Goal: Task Accomplishment & Management: Use online tool/utility

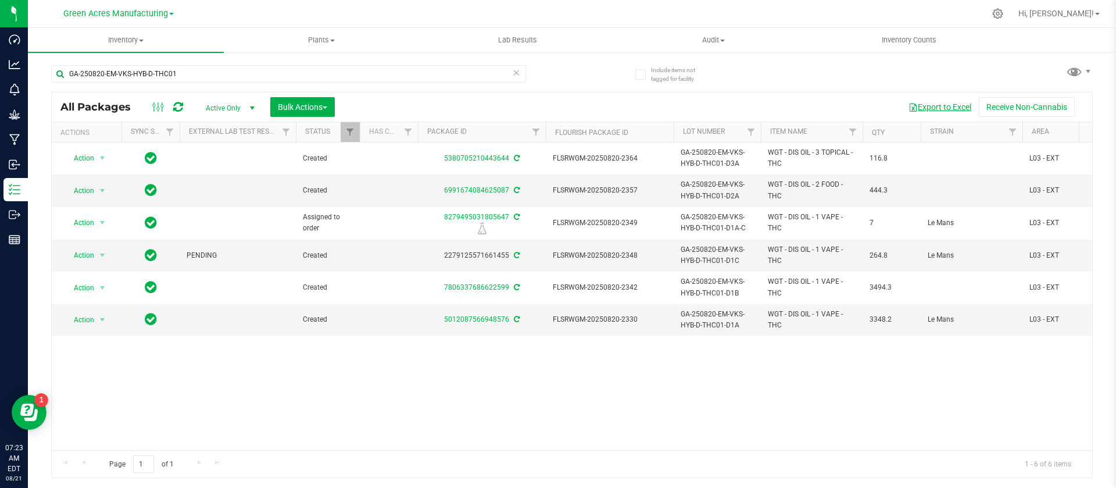
click at [909, 103] on span "button" at bounding box center [913, 107] width 9 height 9
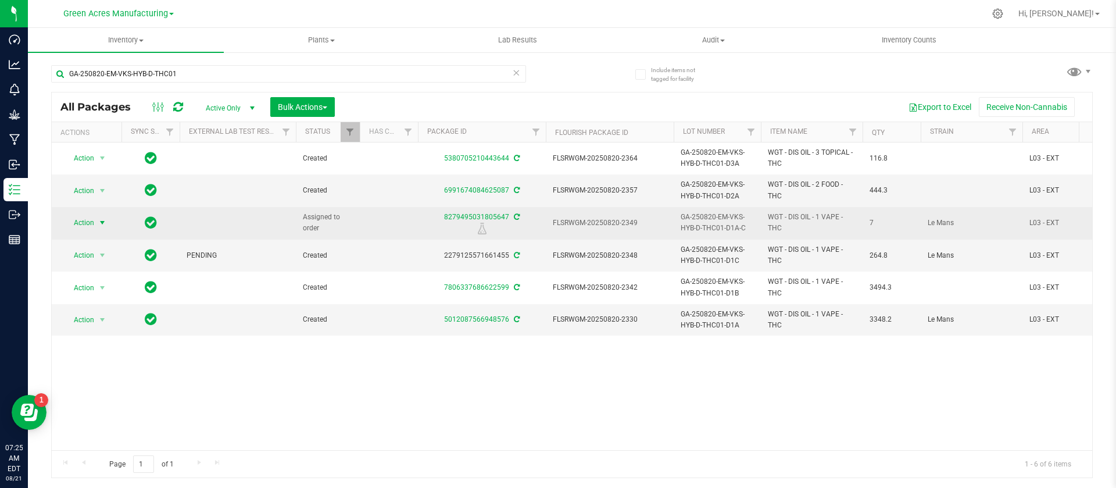
click at [101, 223] on span "select" at bounding box center [102, 222] width 9 height 9
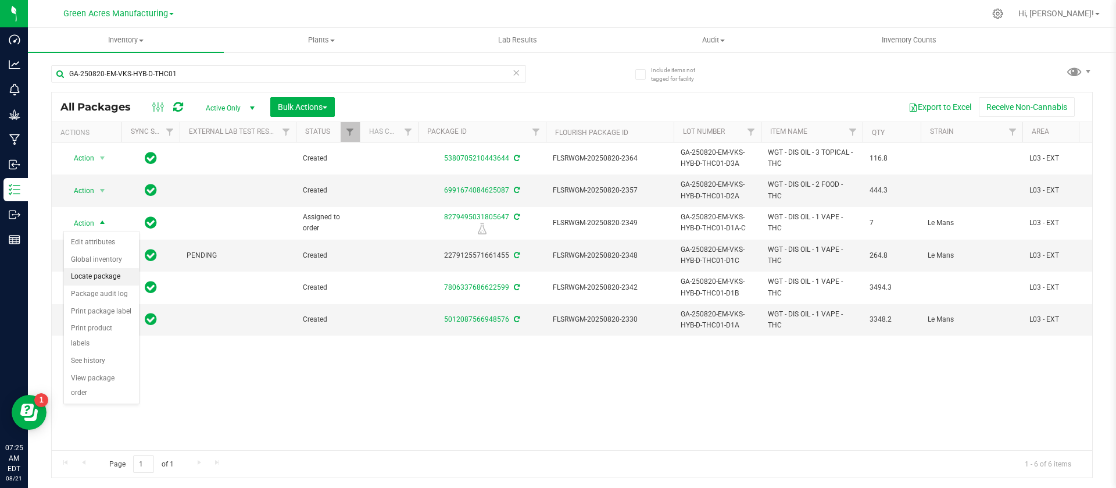
click at [108, 276] on li "Locate package" at bounding box center [101, 276] width 75 height 17
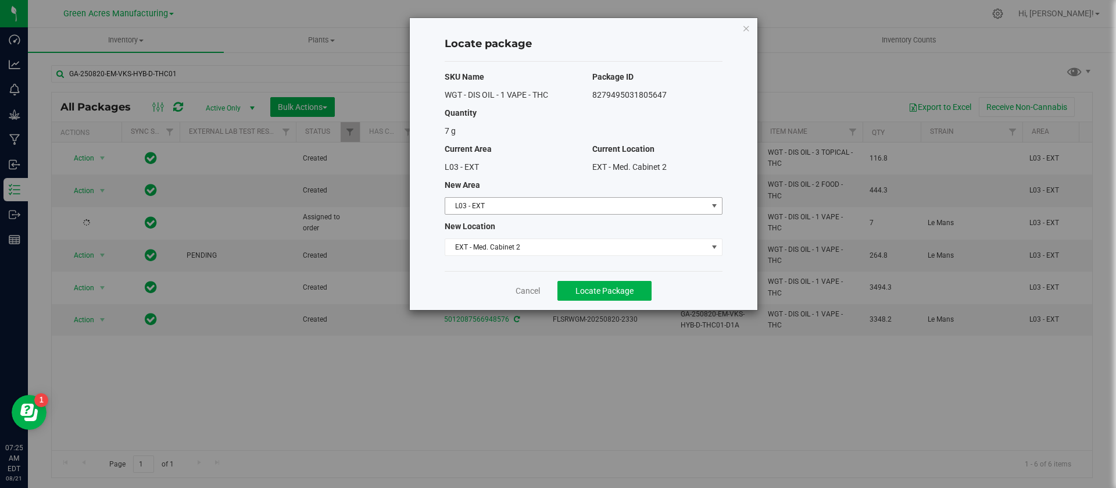
click at [505, 205] on span "L03 - EXT" at bounding box center [576, 206] width 262 height 16
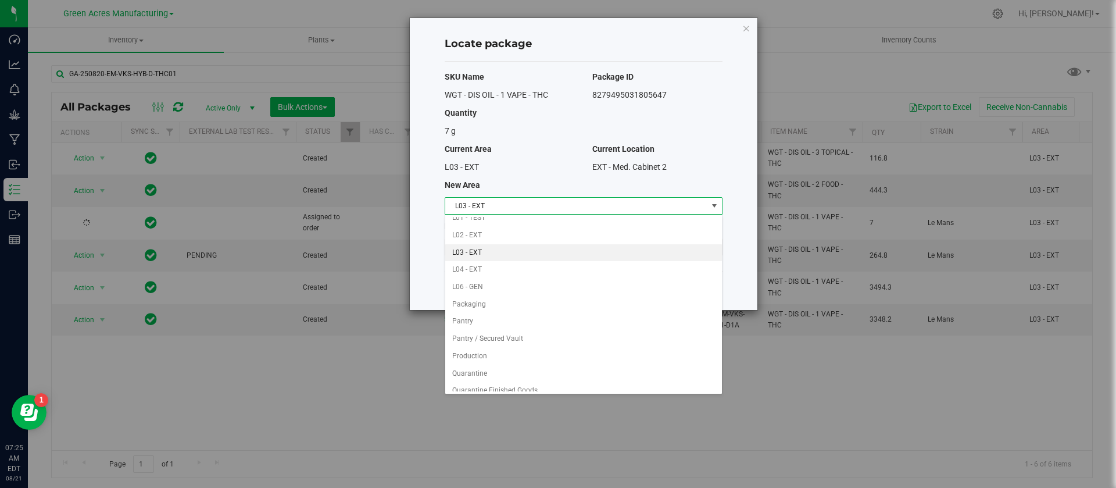
scroll to position [259, 0]
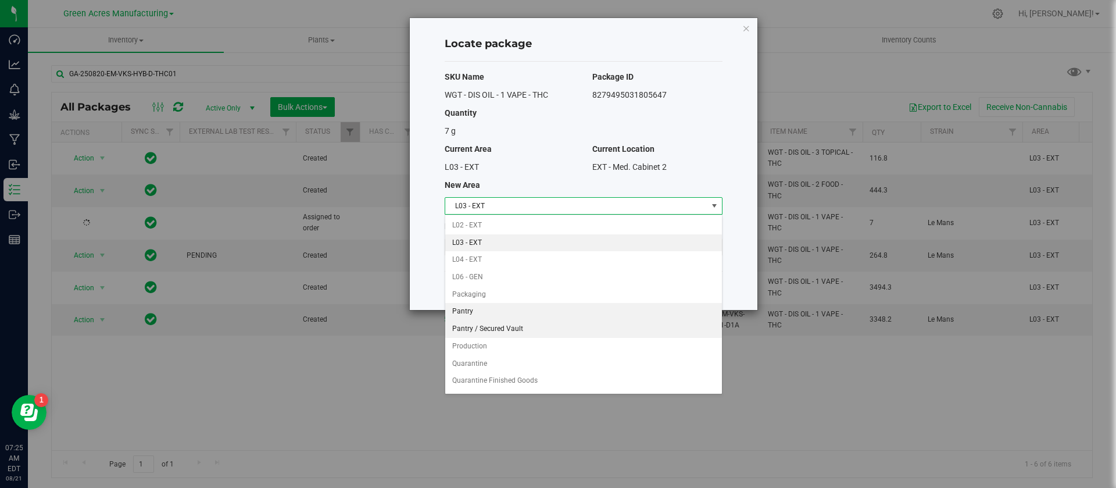
click at [541, 320] on ul "Dumpster 01 Dumpster 02 Excess Inventory FP F01 - SHO F02 - EXT F04 - Excess In…" at bounding box center [583, 329] width 277 height 743
click at [538, 326] on li "Pantry / Secured Vault" at bounding box center [583, 328] width 277 height 17
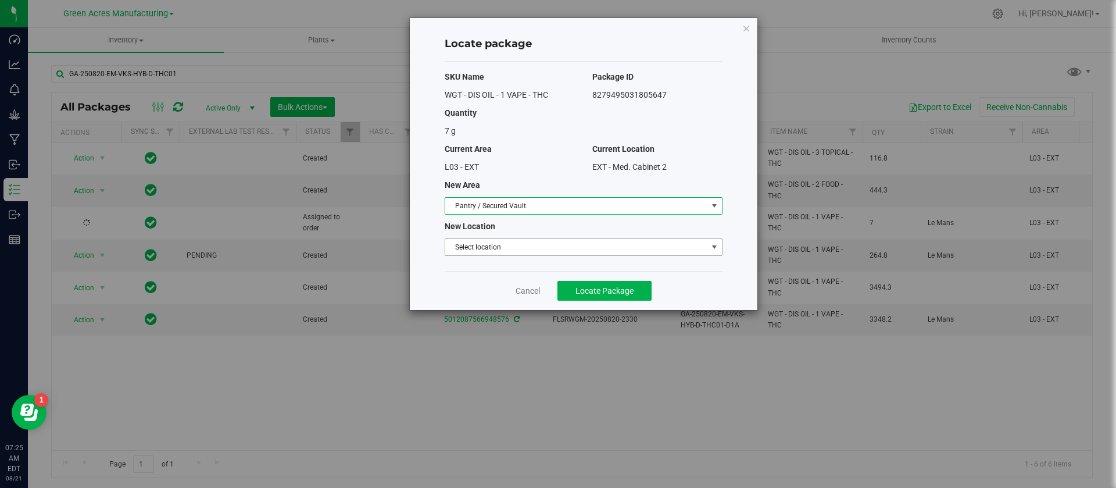
click at [521, 242] on span "Select location" at bounding box center [576, 247] width 262 height 16
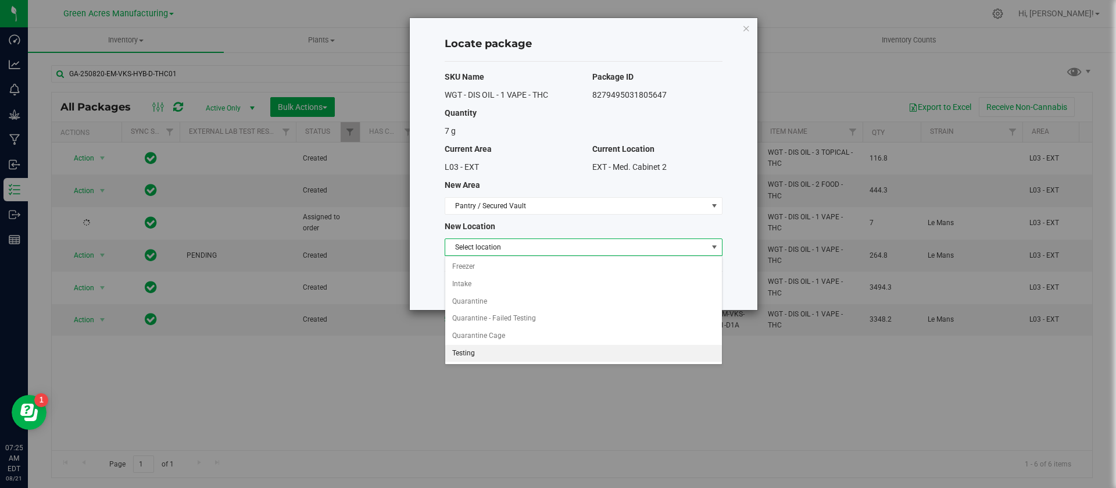
click at [497, 352] on li "Testing" at bounding box center [583, 353] width 277 height 17
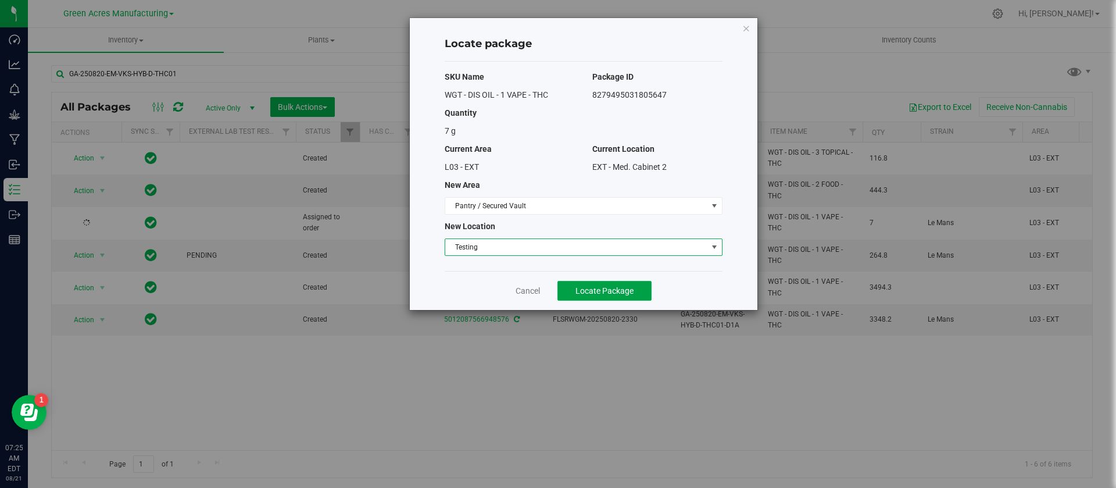
click at [598, 295] on span "Locate Package" at bounding box center [605, 290] width 58 height 9
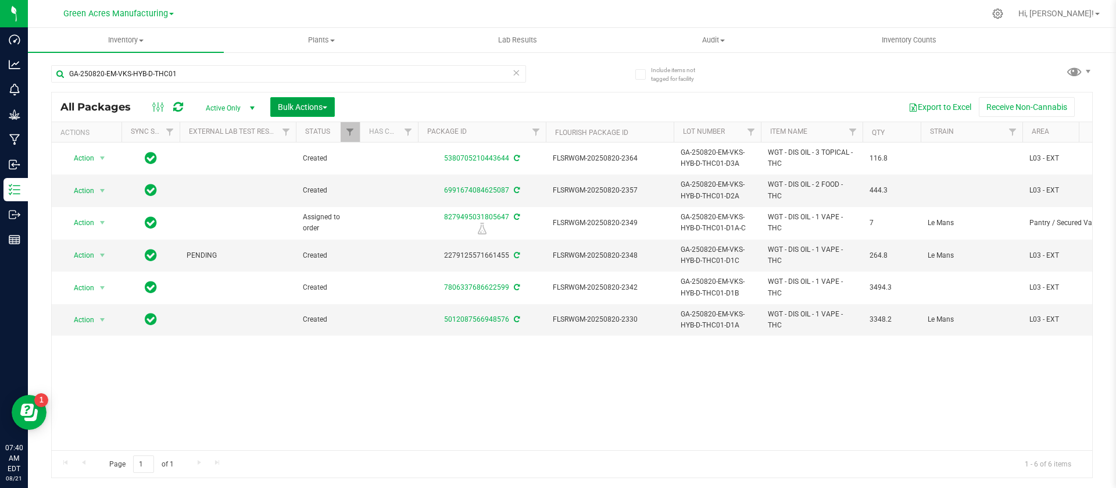
click at [324, 102] on span "Bulk Actions" at bounding box center [302, 106] width 49 height 9
click at [313, 218] on span "Locate packages" at bounding box center [306, 218] width 59 height 9
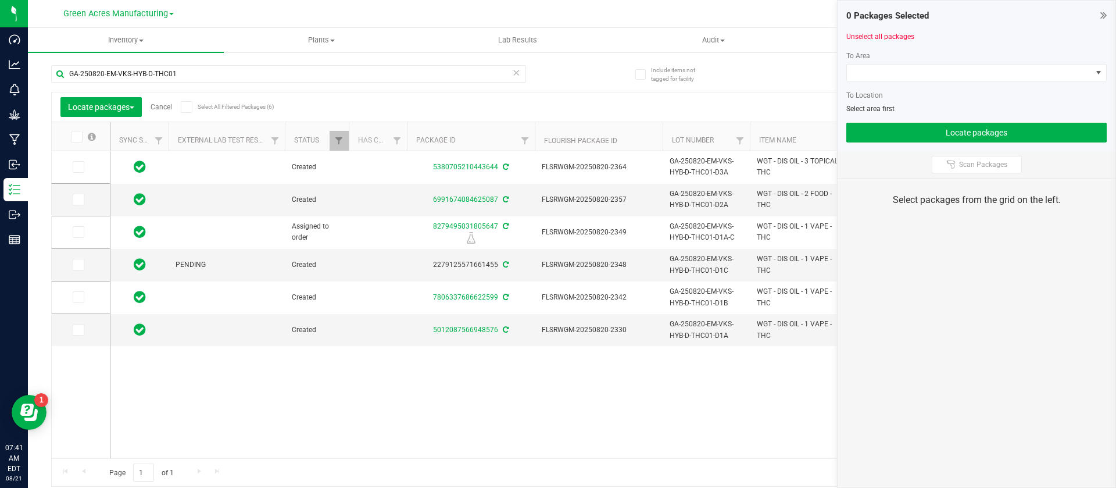
click at [81, 134] on span at bounding box center [77, 137] width 12 height 12
click at [0, 0] on input "checkbox" at bounding box center [0, 0] width 0 height 0
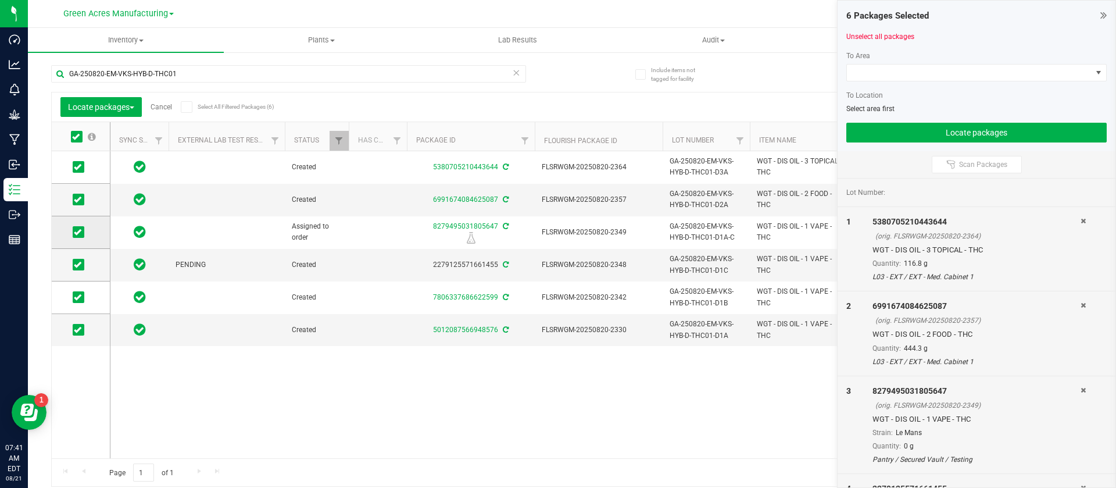
click at [78, 232] on icon at bounding box center [78, 232] width 8 height 0
click at [0, 0] on input "checkbox" at bounding box center [0, 0] width 0 height 0
click at [884, 76] on span at bounding box center [969, 73] width 245 height 16
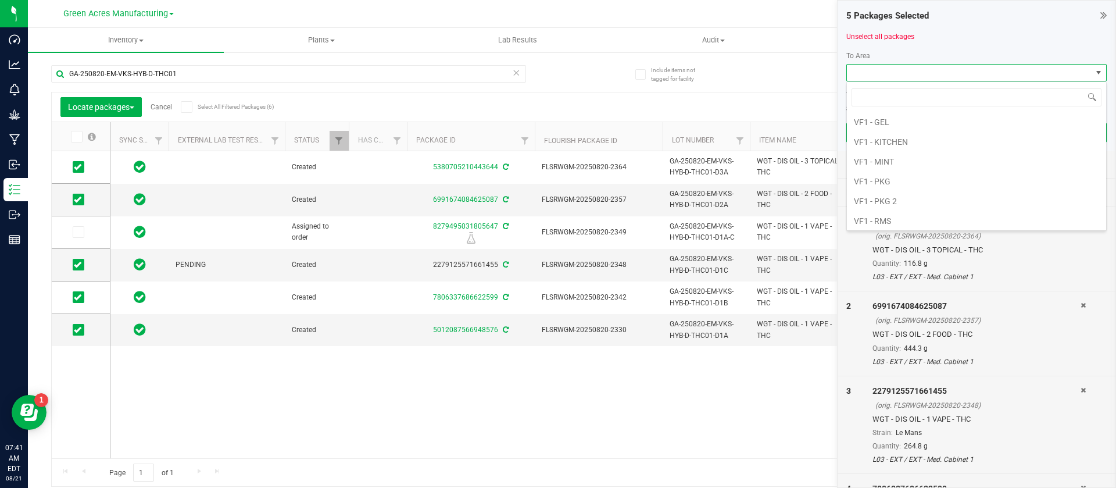
scroll to position [651, 0]
click at [916, 180] on li "VF2 - FOR" at bounding box center [976, 183] width 259 height 20
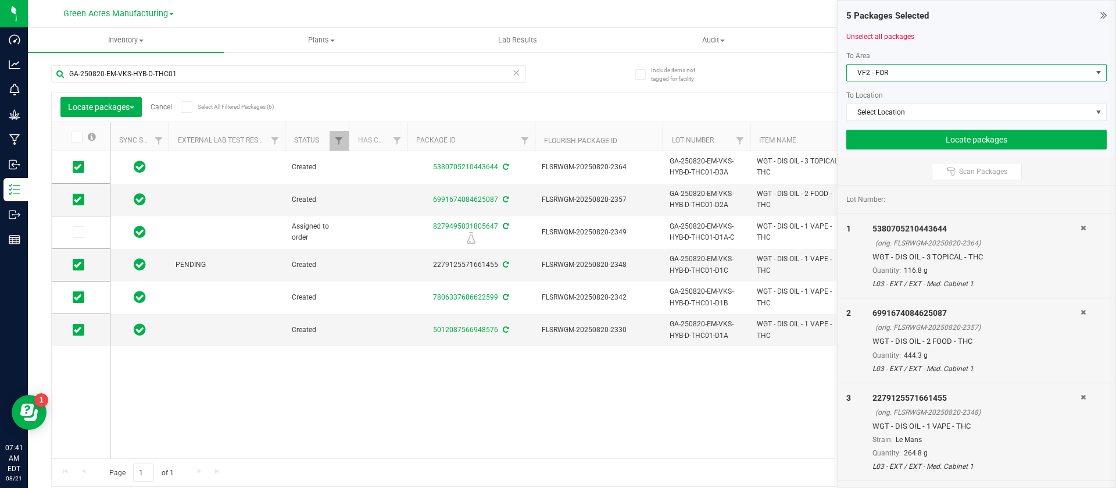
click at [883, 102] on div "To Area VF2 - FOR To Location Select Location" at bounding box center [976, 86] width 260 height 70
click at [880, 109] on span "Select Location" at bounding box center [969, 112] width 245 height 16
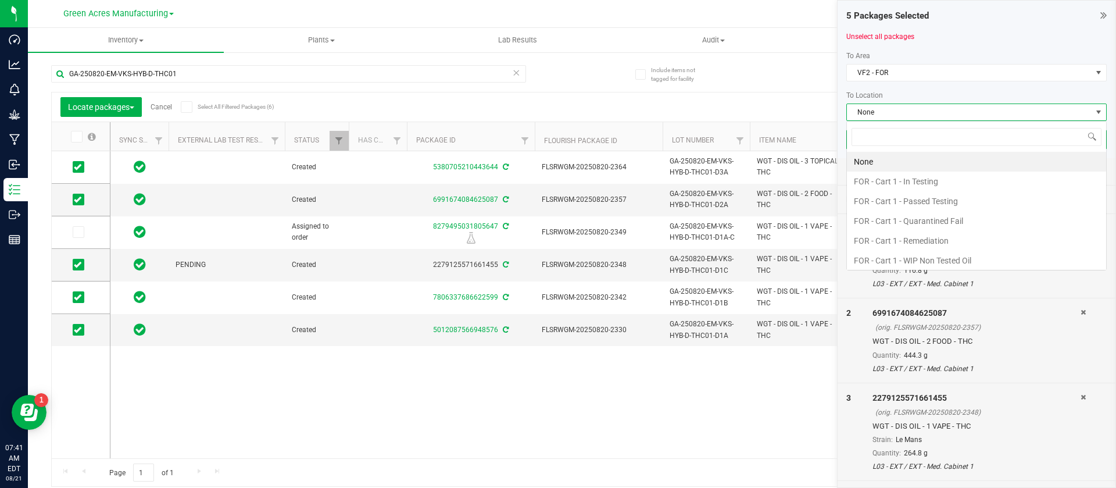
scroll to position [17, 260]
click at [959, 177] on li "FOR - Cart 1 - In Testing" at bounding box center [976, 182] width 259 height 20
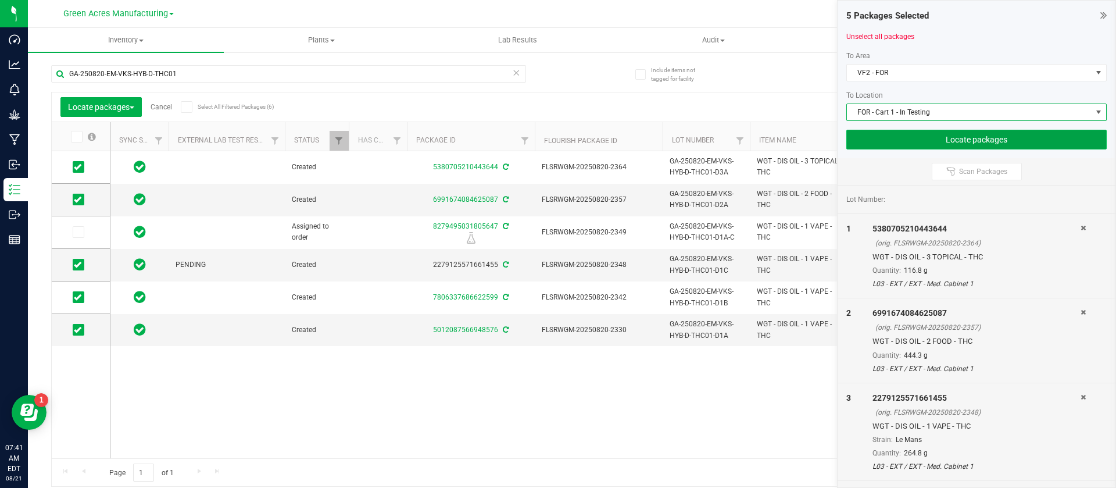
click at [918, 137] on button "Locate packages" at bounding box center [976, 140] width 260 height 20
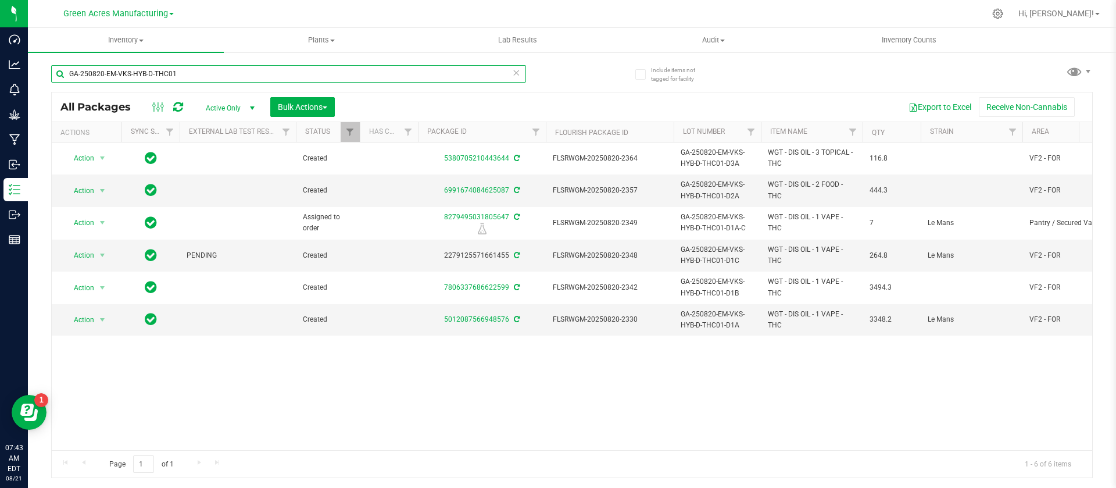
click at [202, 72] on input "GA-250820-EM-VKS-HYB-D-THC01" at bounding box center [288, 73] width 475 height 17
paste input "710-CV-IND-FSO-THCA1"
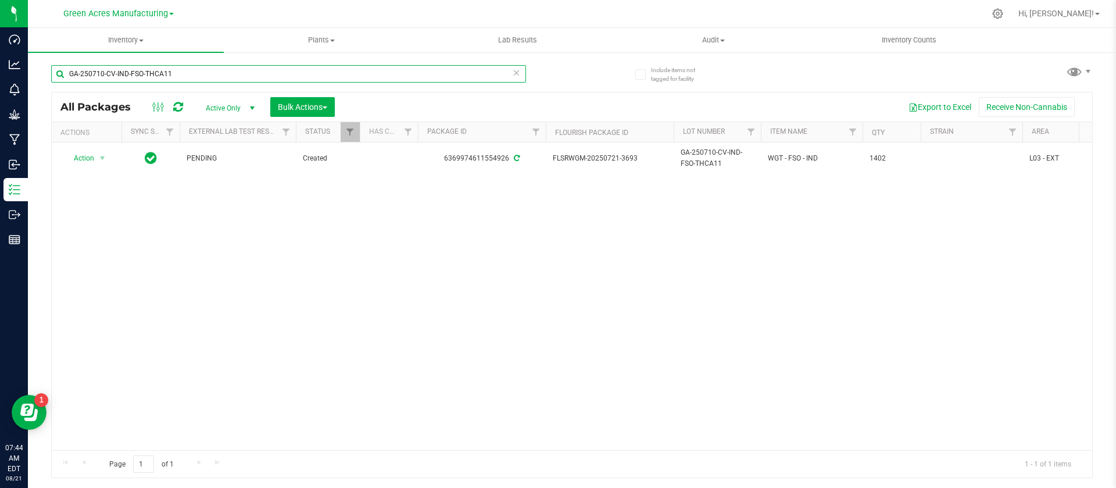
click at [316, 70] on input "GA-250710-CV-IND-FSO-THCA11" at bounding box center [288, 73] width 475 height 17
paste input "" GA-250604-IND-THCA01""
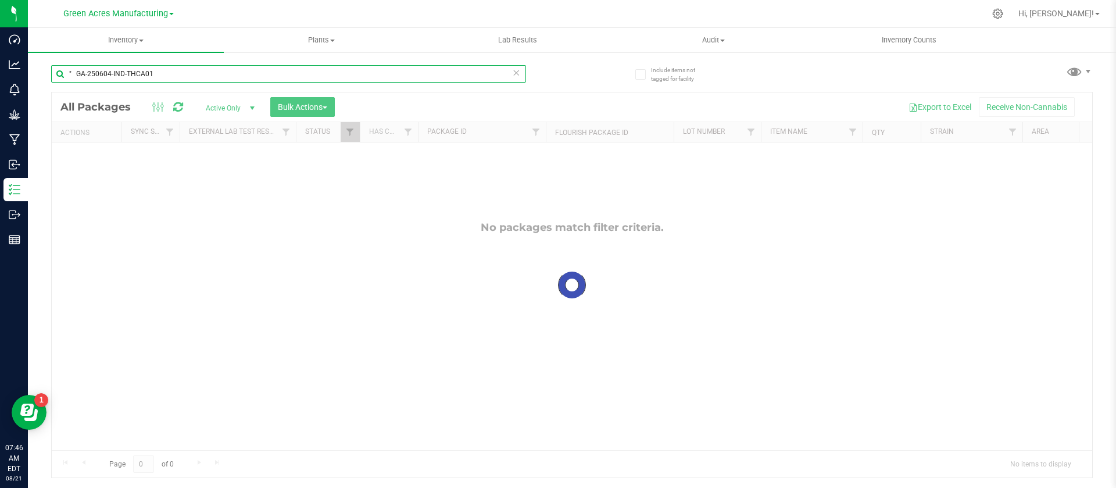
click at [76, 73] on input "" GA-250604-IND-THCA01" at bounding box center [288, 73] width 475 height 17
click at [190, 78] on input "GA-250604-IND-THCA01" at bounding box center [288, 73] width 475 height 17
paste input "0604-1466"
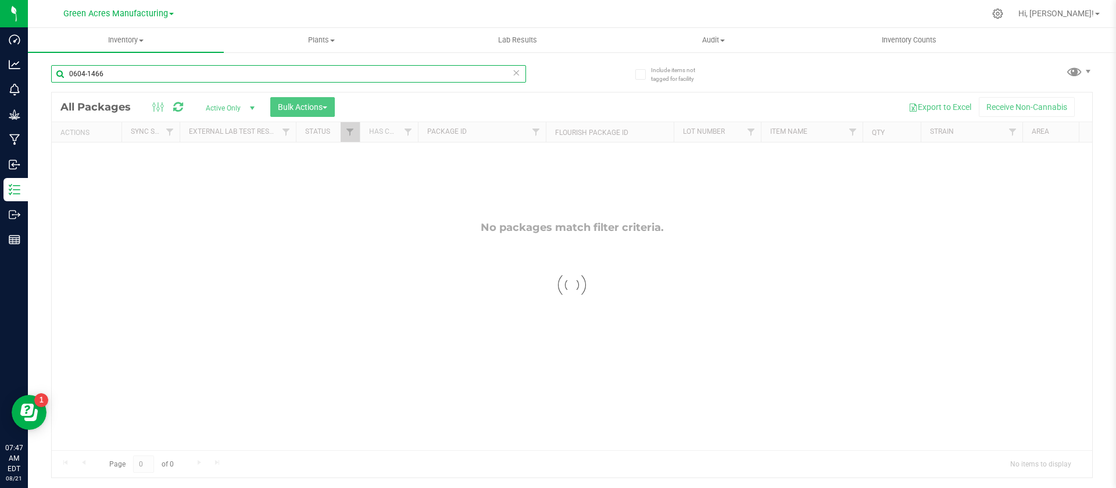
type input "0604-1466"
click at [135, 73] on input "0604-1466" at bounding box center [288, 73] width 475 height 17
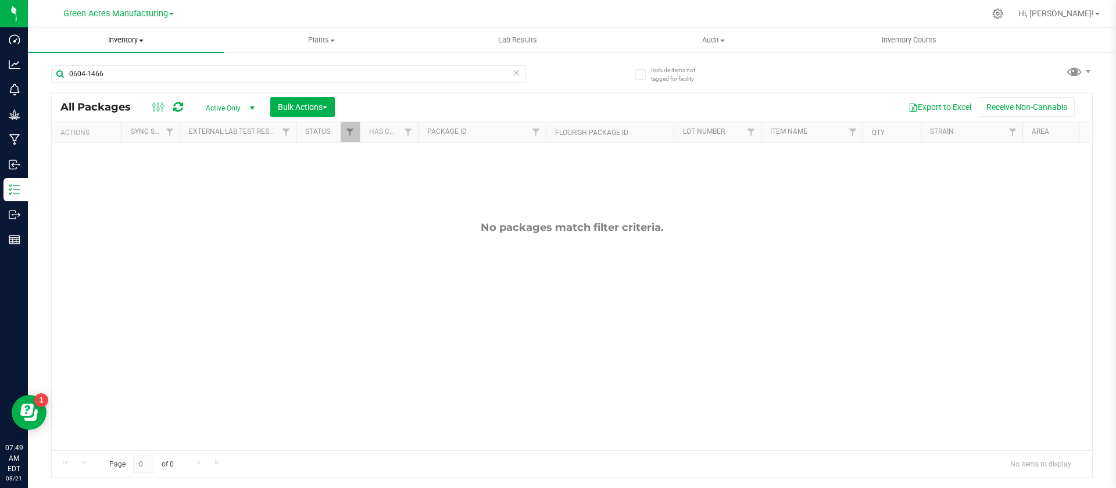
click at [126, 41] on span "Inventory" at bounding box center [126, 40] width 196 height 10
click at [87, 69] on span "All packages" at bounding box center [68, 70] width 80 height 10
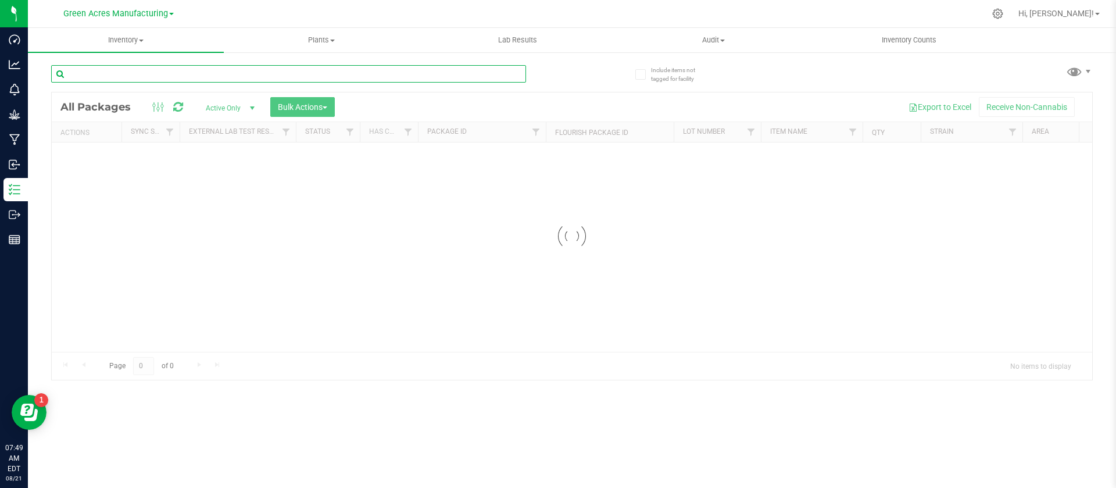
click at [113, 74] on input "text" at bounding box center [288, 73] width 475 height 17
paste input "0604-1466"
click at [419, 70] on input "0604-1466" at bounding box center [288, 73] width 475 height 17
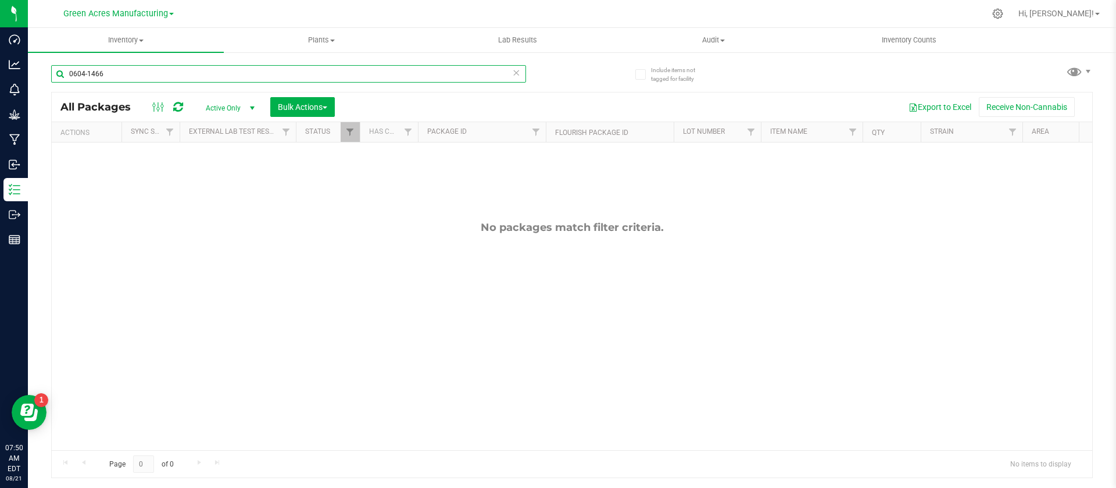
paste input "GA-250604-IND-THCA01"
click at [164, 73] on input "GA-250604-IND-THCA01" at bounding box center [288, 73] width 475 height 17
paste input "710-CV-IND-FSO-THCA1"
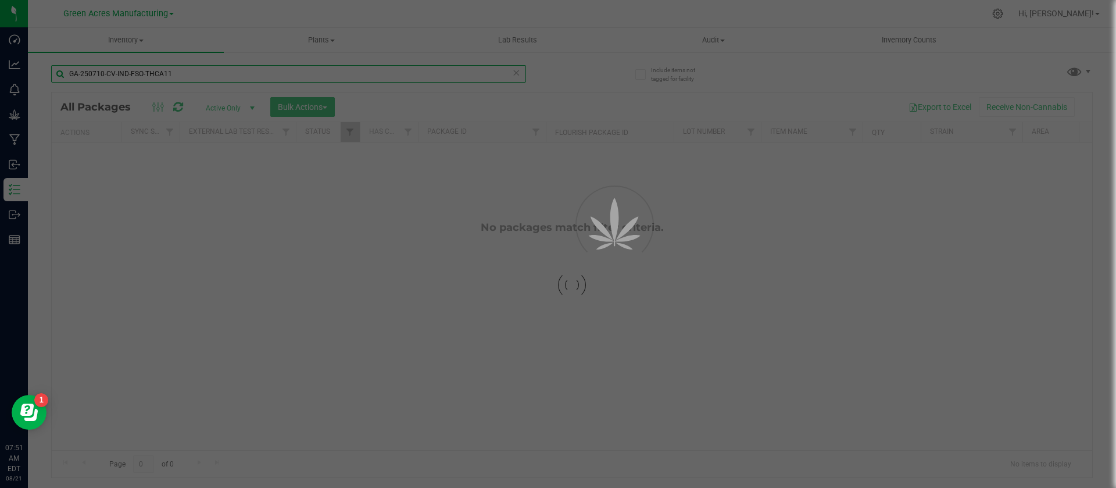
type input "GA-250710-CV-IND-FSO-THCA11"
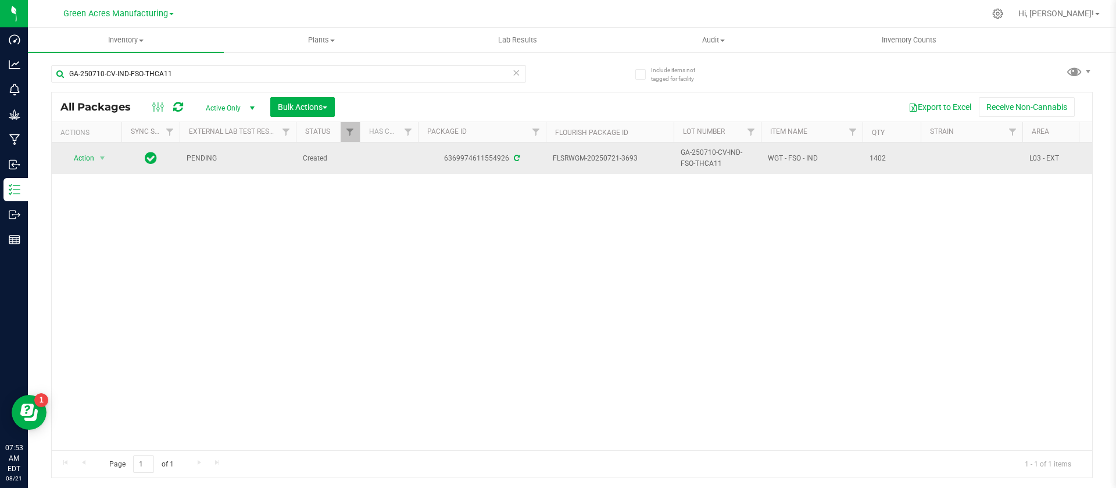
click at [709, 152] on span "GA-250710-CV-IND-FSO-THCA11" at bounding box center [717, 158] width 73 height 22
click at [709, 152] on input "GA-250710-CV-IND-FSO-THCA11" at bounding box center [714, 158] width 83 height 18
click at [671, 227] on div "Action Action Adjust qty Create package Edit attributes Global inventory Locate…" at bounding box center [572, 296] width 1041 height 308
click at [87, 156] on span "Action" at bounding box center [78, 158] width 31 height 16
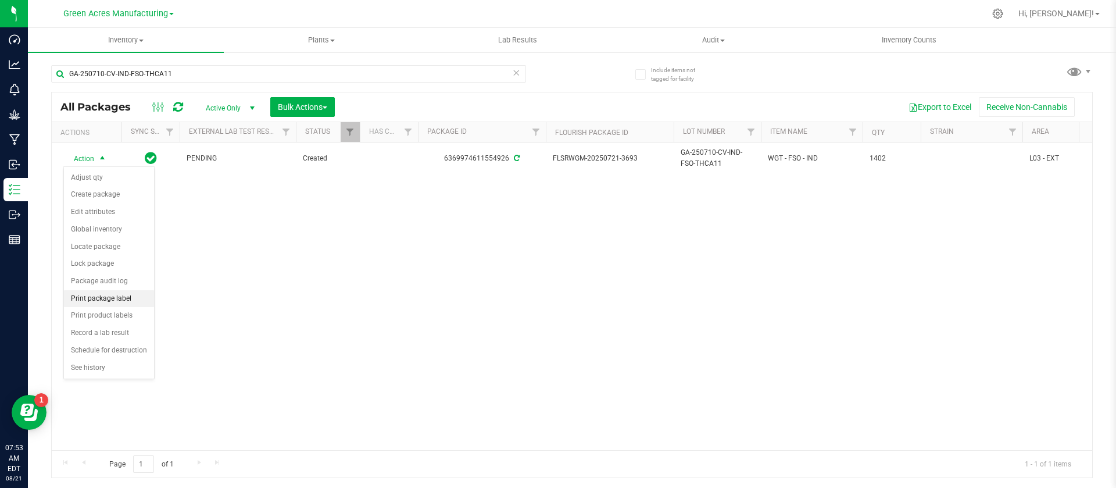
click at [115, 298] on li "Print package label" at bounding box center [109, 298] width 90 height 17
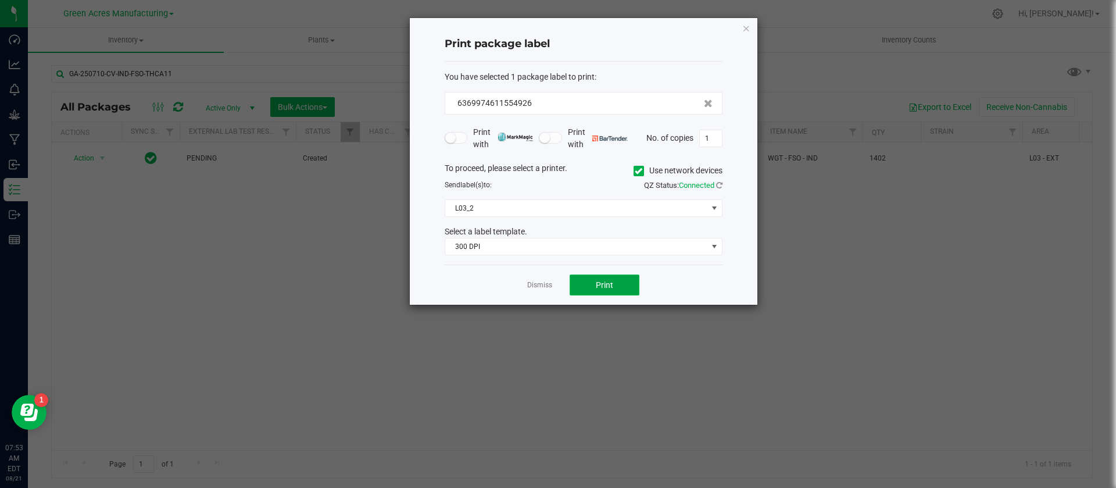
click at [609, 282] on span "Print" at bounding box center [604, 284] width 17 height 9
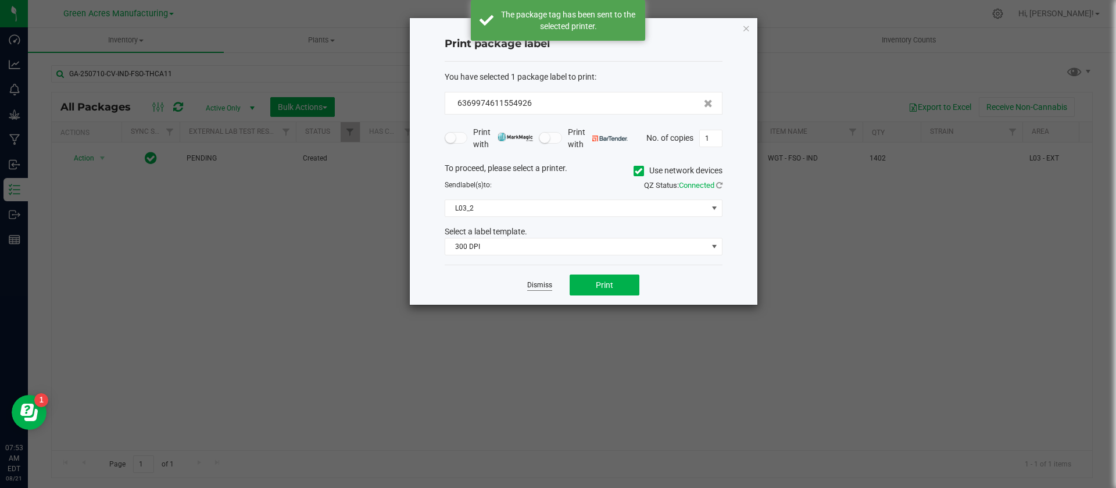
click at [544, 287] on link "Dismiss" at bounding box center [539, 285] width 25 height 10
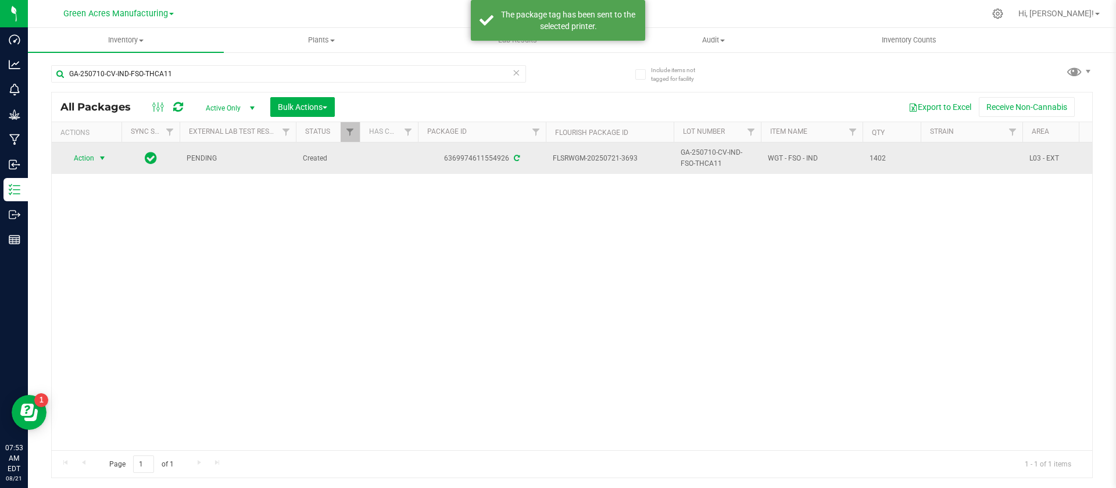
click at [76, 157] on span "Action" at bounding box center [78, 158] width 31 height 16
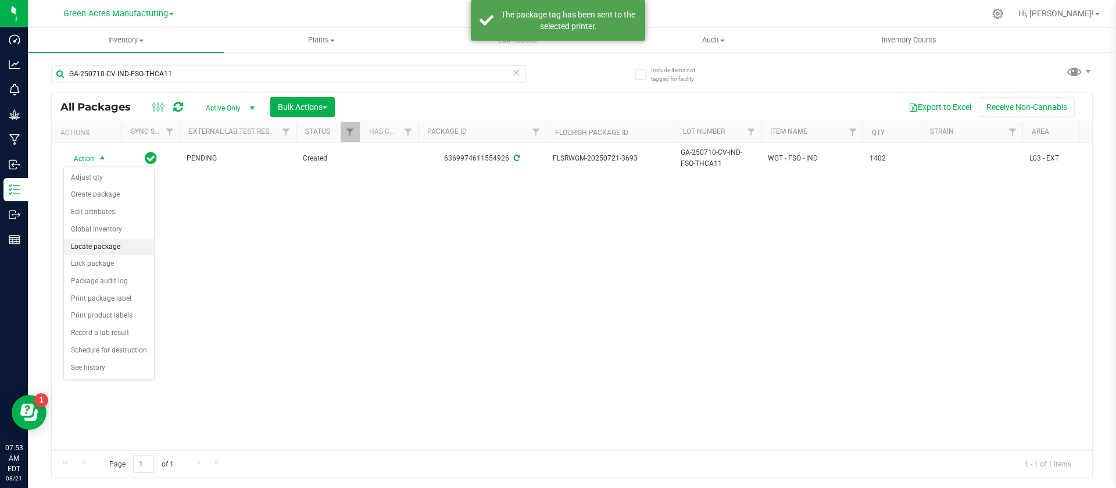
click at [101, 252] on li "Locate package" at bounding box center [109, 246] width 90 height 17
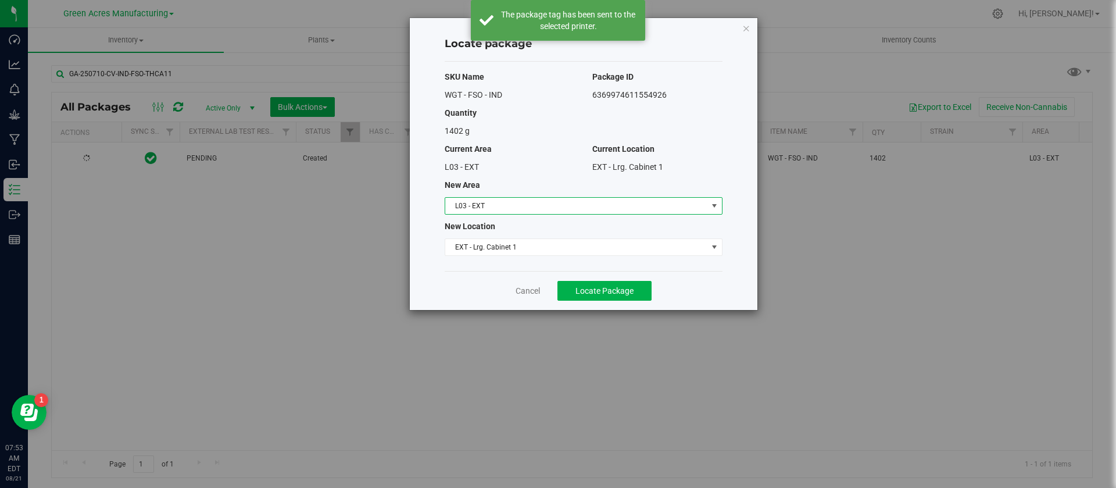
click at [538, 214] on span "L03 - EXT" at bounding box center [584, 205] width 278 height 17
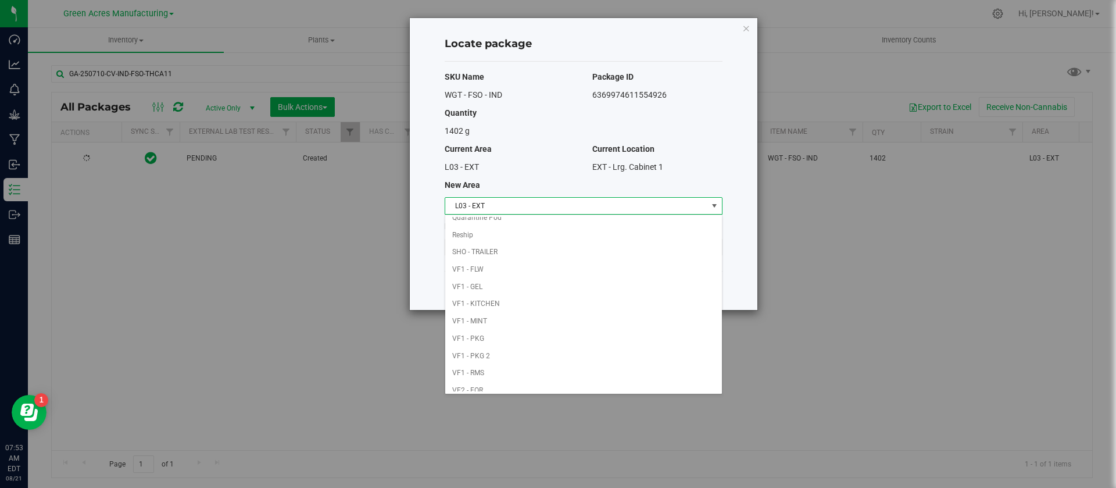
scroll to position [569, 0]
click at [490, 312] on li "VF2 - MIP" at bounding box center [583, 313] width 277 height 17
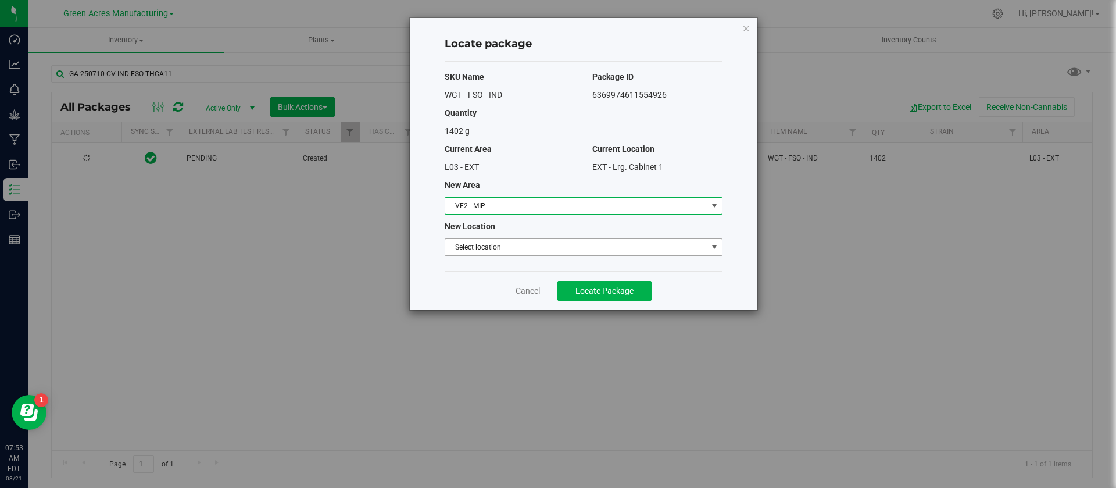
click at [485, 239] on span "Select location" at bounding box center [576, 247] width 262 height 16
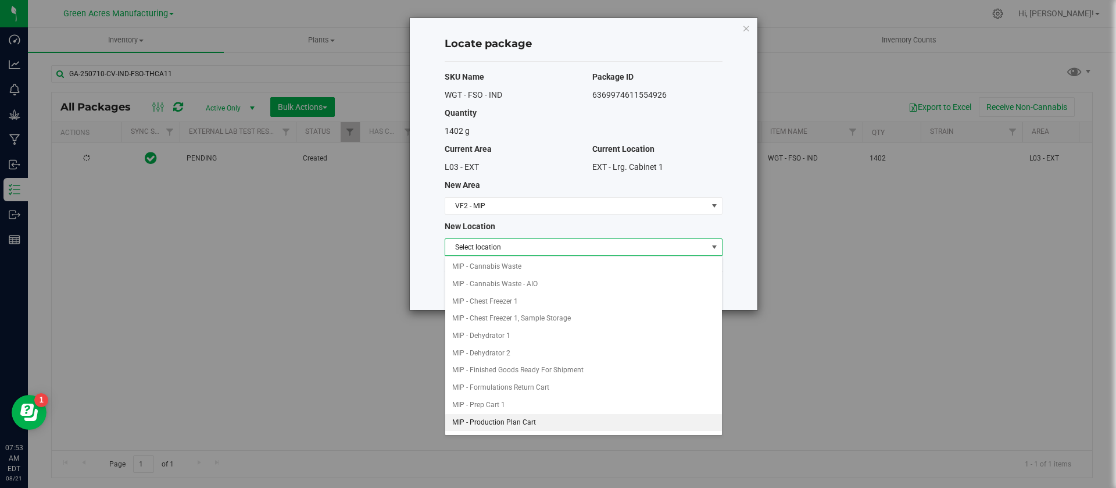
click at [508, 421] on li "MIP - Production Plan Cart" at bounding box center [583, 422] width 277 height 17
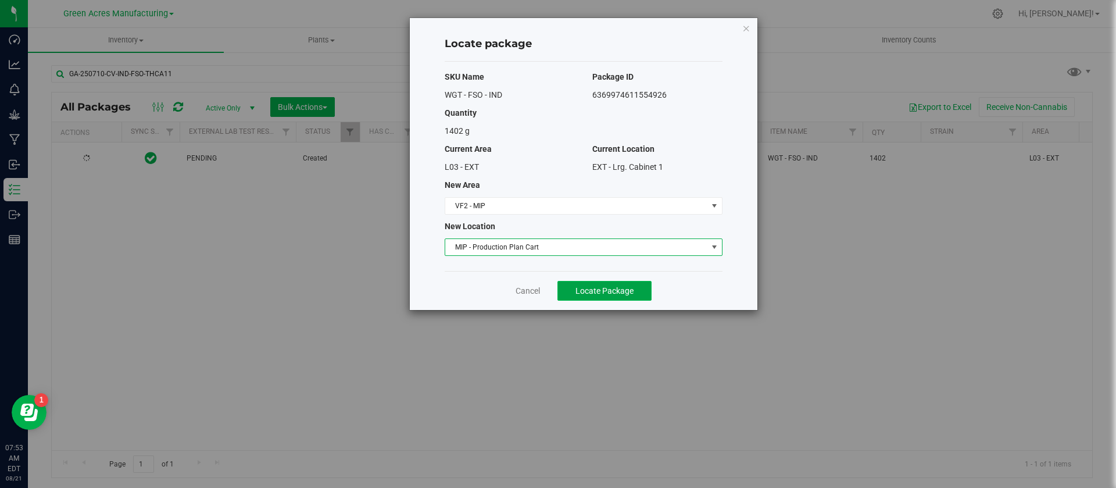
click at [599, 290] on span "Locate Package" at bounding box center [605, 290] width 58 height 9
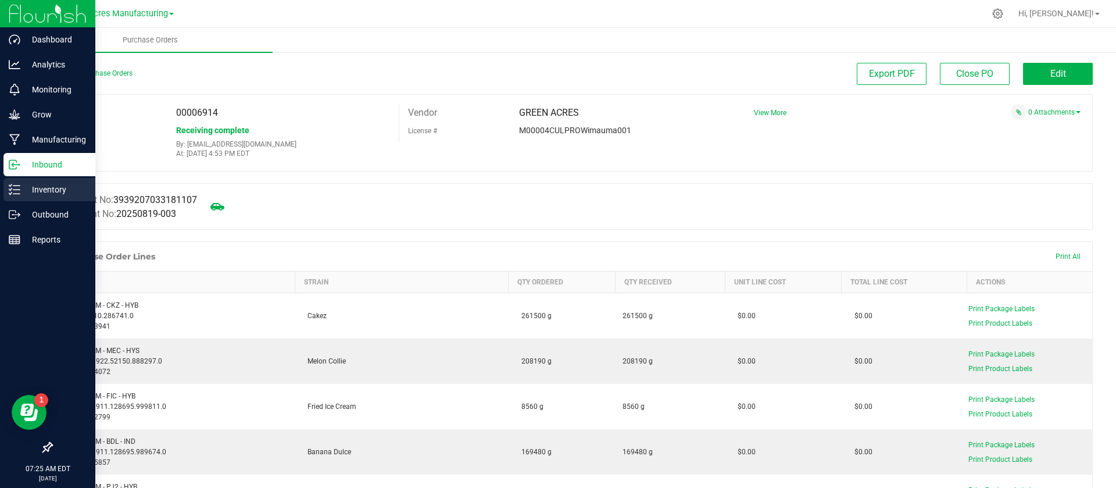
click at [48, 188] on p "Inventory" at bounding box center [55, 190] width 70 height 14
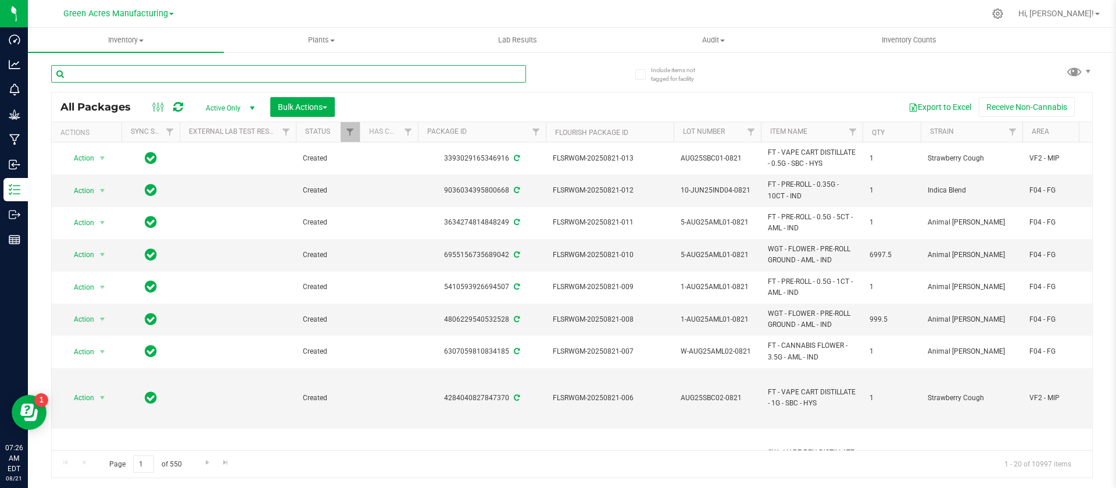
click at [218, 67] on input "text" at bounding box center [288, 73] width 475 height 17
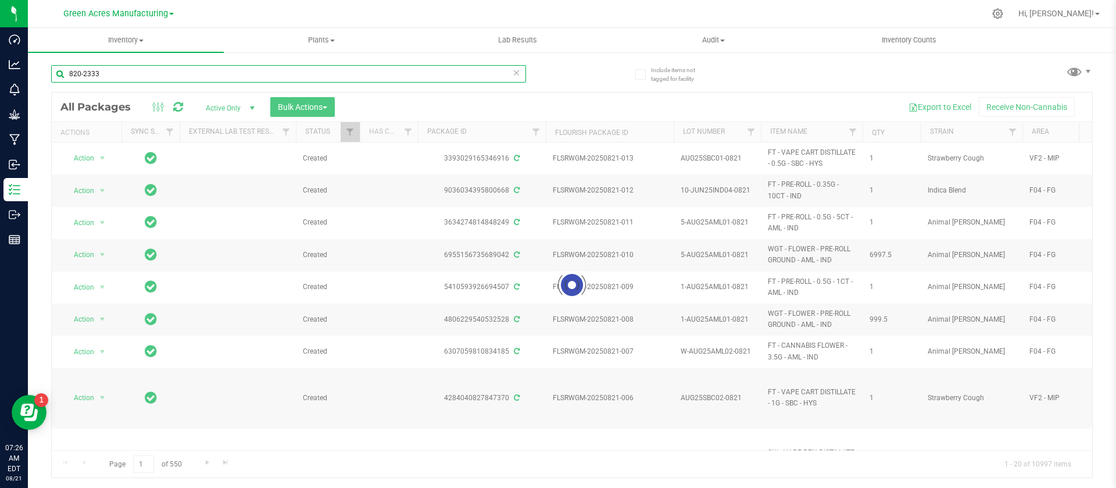
type input "820-2333"
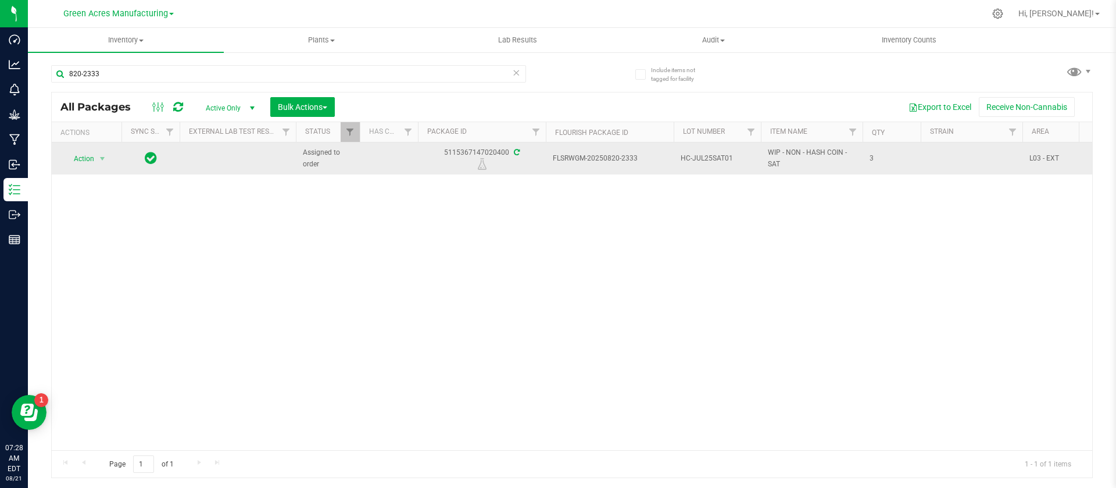
click at [466, 148] on div "5115367147020400" at bounding box center [481, 158] width 131 height 23
copy div "5115367147020400"
click at [694, 159] on span "HC-JUL25SAT01" at bounding box center [717, 158] width 73 height 11
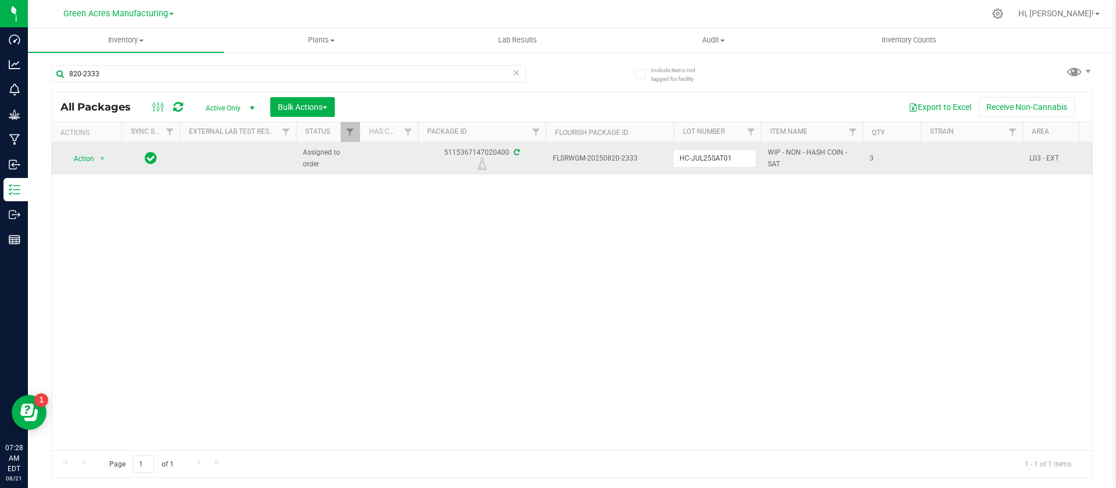
click at [694, 159] on input "HC-JUL25SAT01" at bounding box center [714, 158] width 83 height 18
click at [812, 157] on span "WIP - NON - HASH COIN - SAT" at bounding box center [812, 158] width 88 height 22
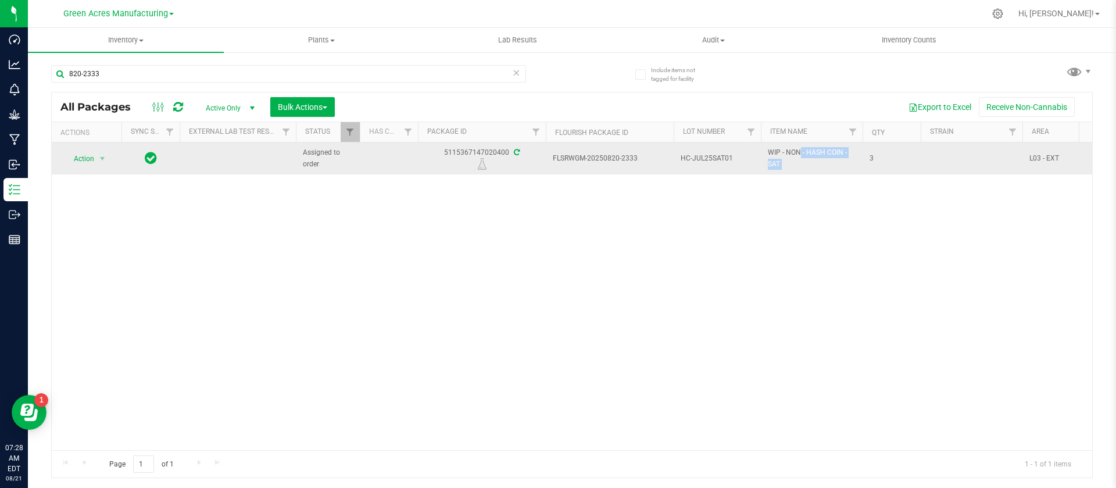
copy tr "WIP - NON - HASH COIN - SAT"
click at [84, 162] on span "Action" at bounding box center [78, 159] width 31 height 16
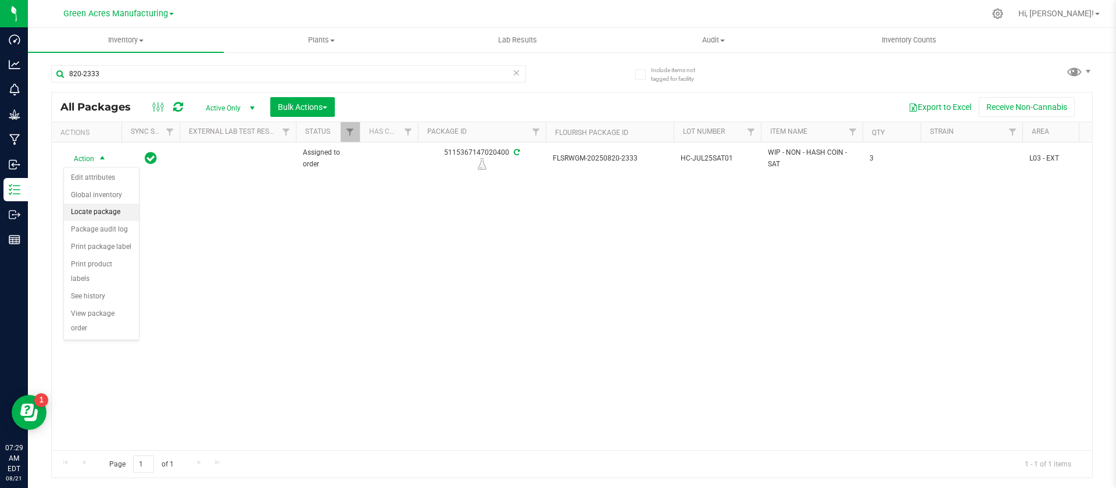
click at [94, 208] on li "Locate package" at bounding box center [101, 211] width 75 height 17
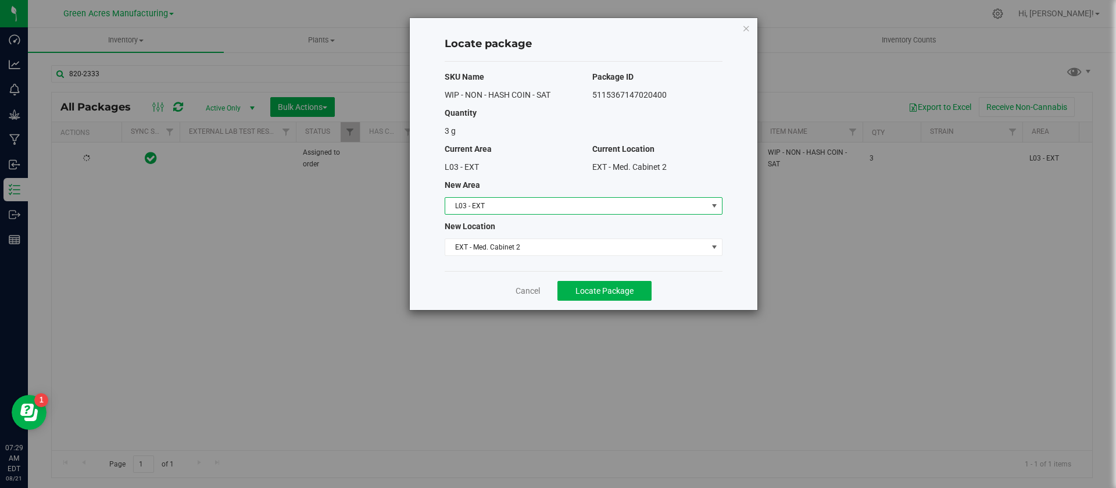
click at [490, 198] on span "L03 - EXT" at bounding box center [576, 206] width 262 height 16
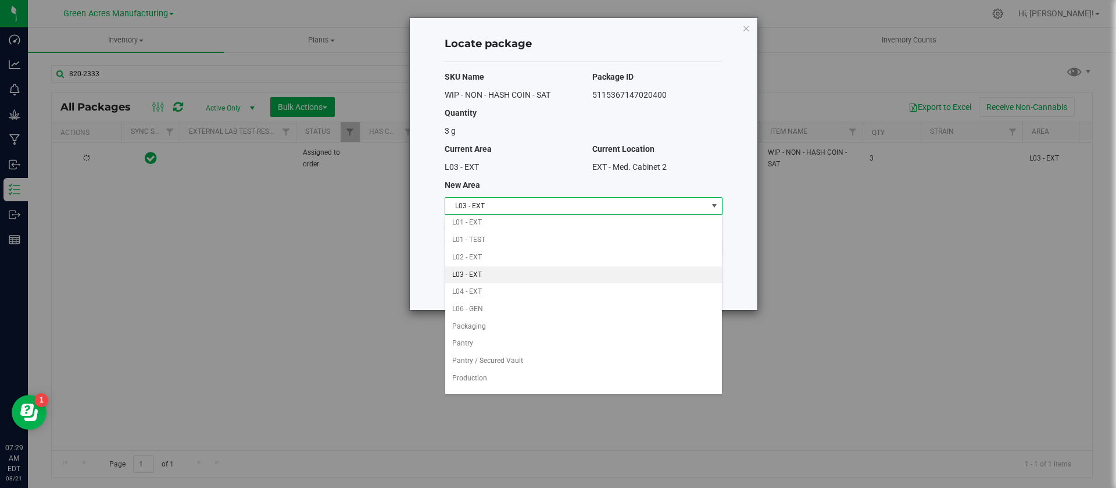
scroll to position [285, 0]
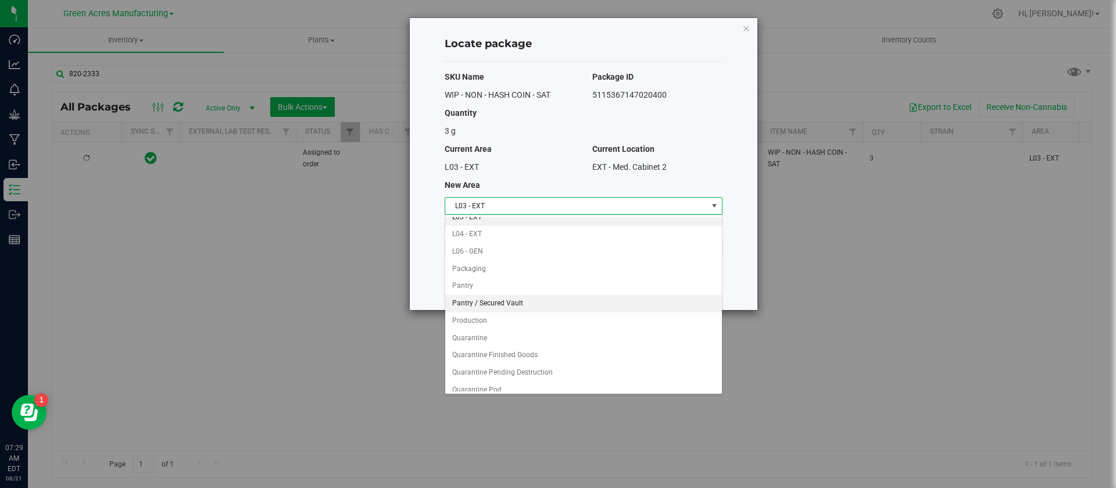
click at [528, 301] on li "Pantry / Secured Vault" at bounding box center [583, 303] width 277 height 17
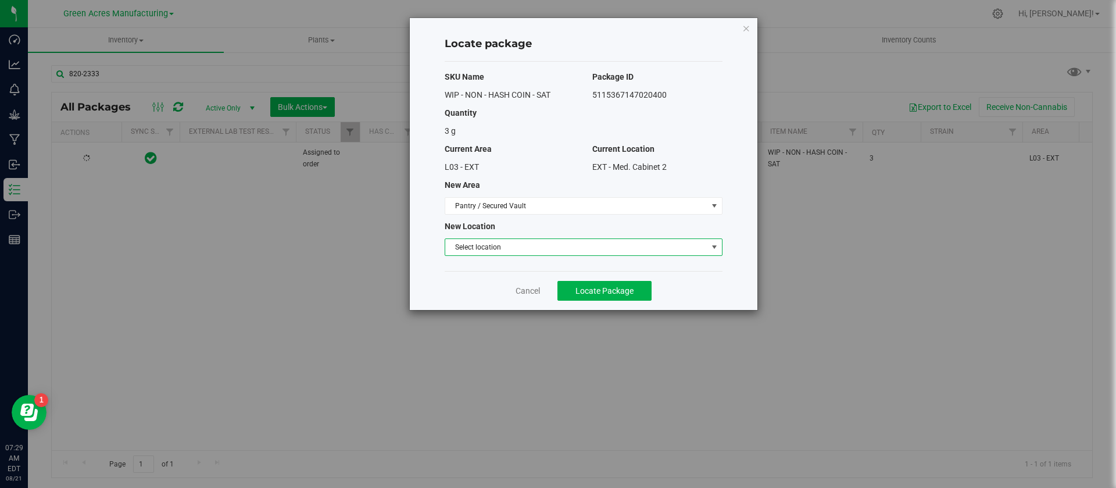
click at [480, 242] on span "Select location" at bounding box center [576, 247] width 262 height 16
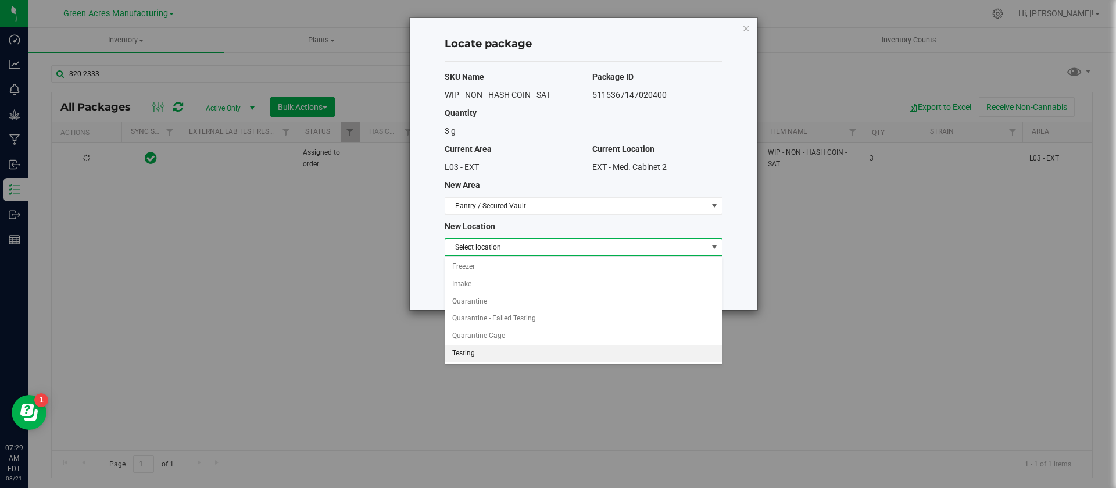
click at [501, 354] on li "Testing" at bounding box center [583, 353] width 277 height 17
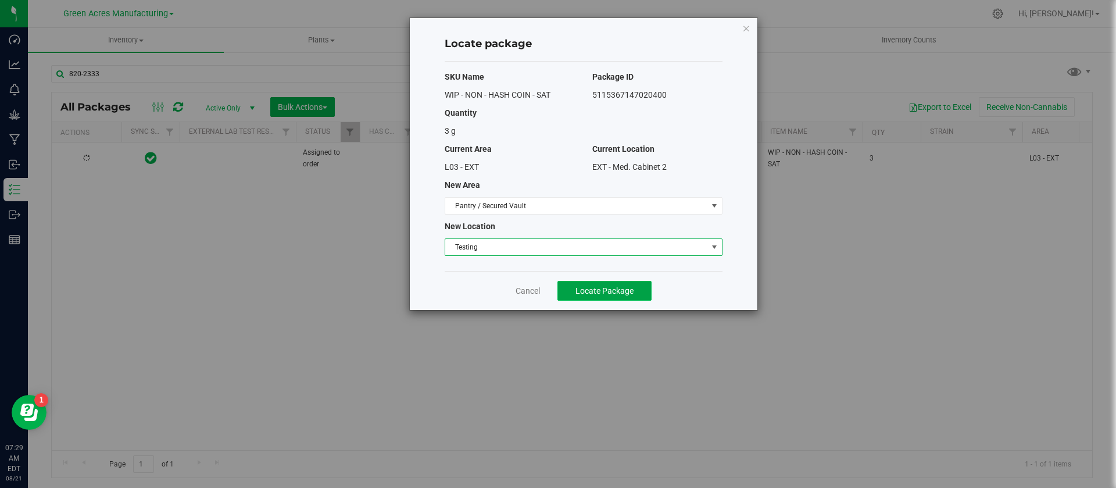
click at [623, 290] on span "Locate Package" at bounding box center [605, 290] width 58 height 9
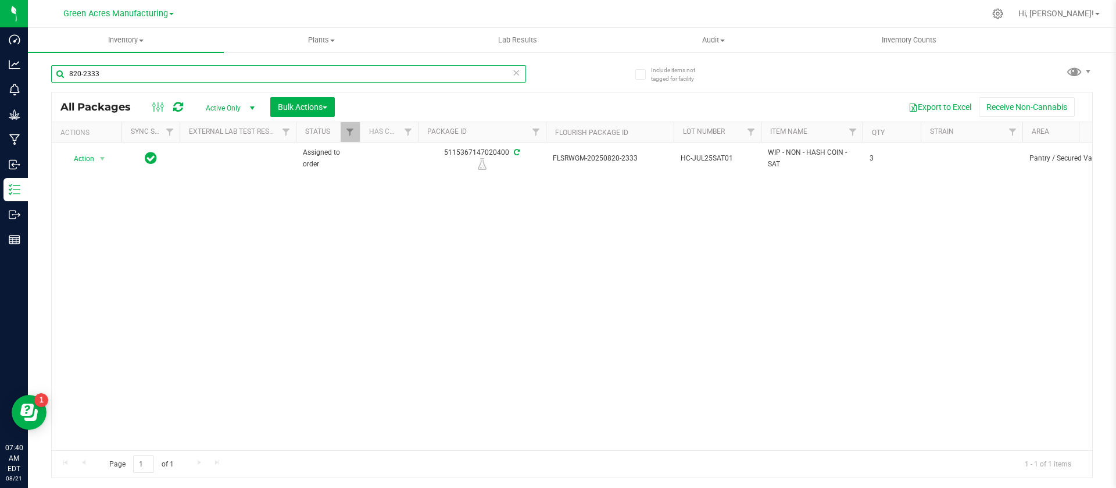
click at [174, 72] on input "820-2333" at bounding box center [288, 73] width 475 height 17
paste input "GA - 250429 - SAT - THCA01-Jar2"
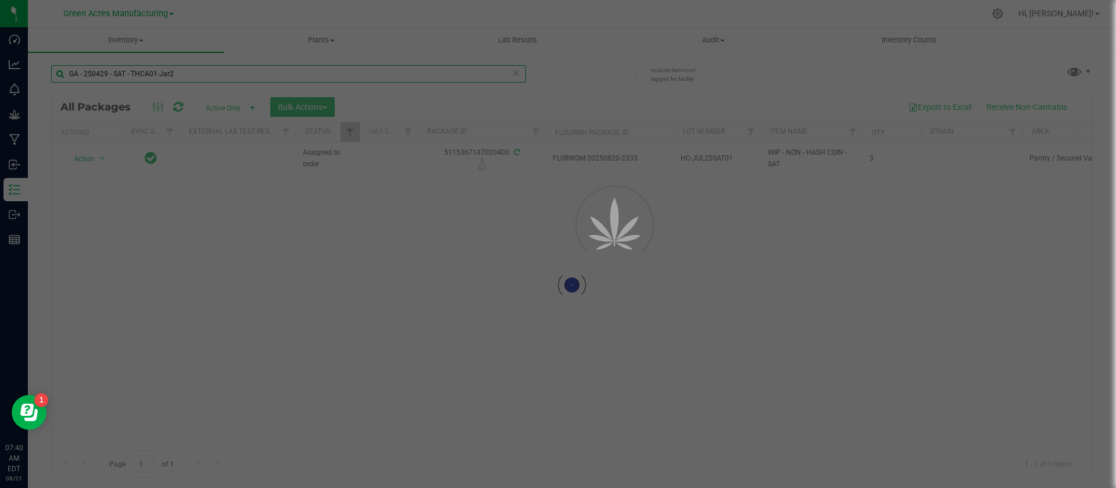
type input "GA - 250429 - SAT - THCA01-Jar2"
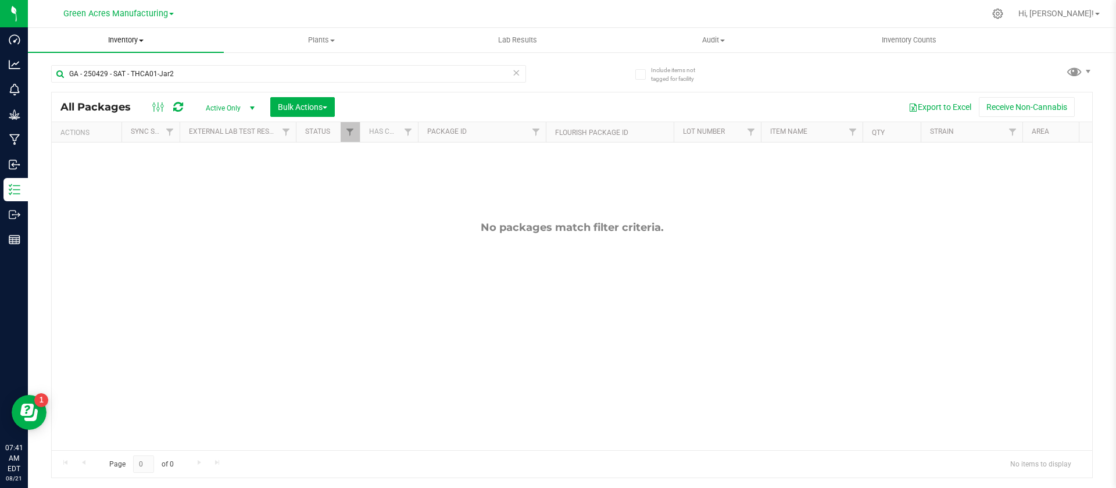
click at [111, 44] on span "Inventory" at bounding box center [126, 40] width 196 height 10
click at [77, 71] on span "All packages" at bounding box center [68, 70] width 80 height 10
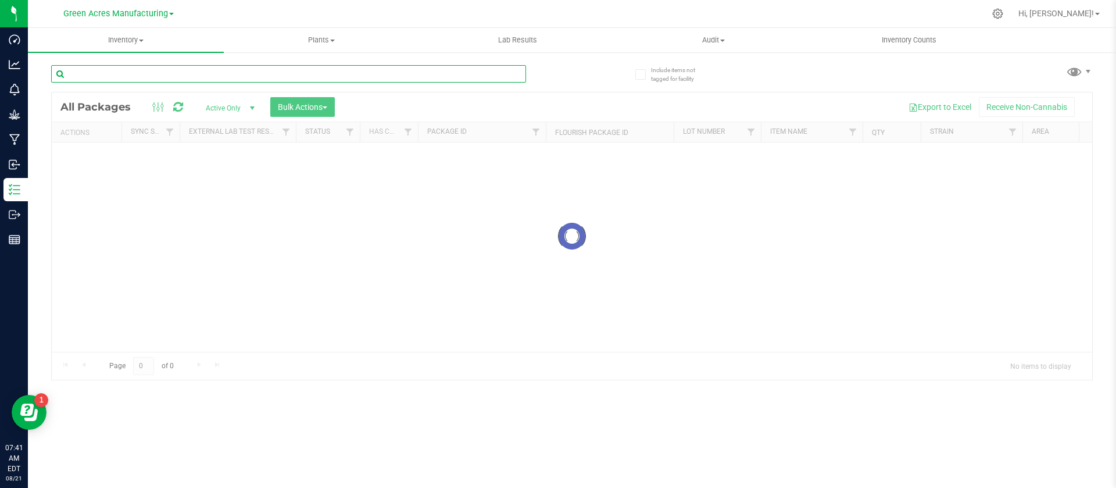
click at [88, 82] on input "text" at bounding box center [288, 73] width 475 height 17
paste input "0508-006"
type input "0508-006"
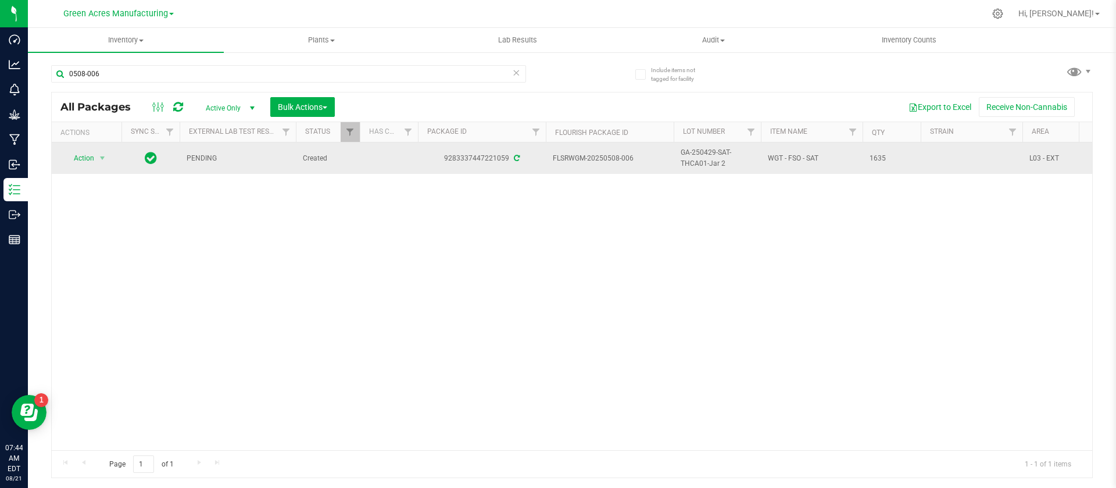
click at [591, 159] on span "FLSRWGM-20250508-006" at bounding box center [610, 158] width 114 height 11
copy tr "FLSRWGM-20250508-006"
click at [714, 153] on span "GA-250429-SAT-THCA01-Jar 2" at bounding box center [717, 158] width 73 height 22
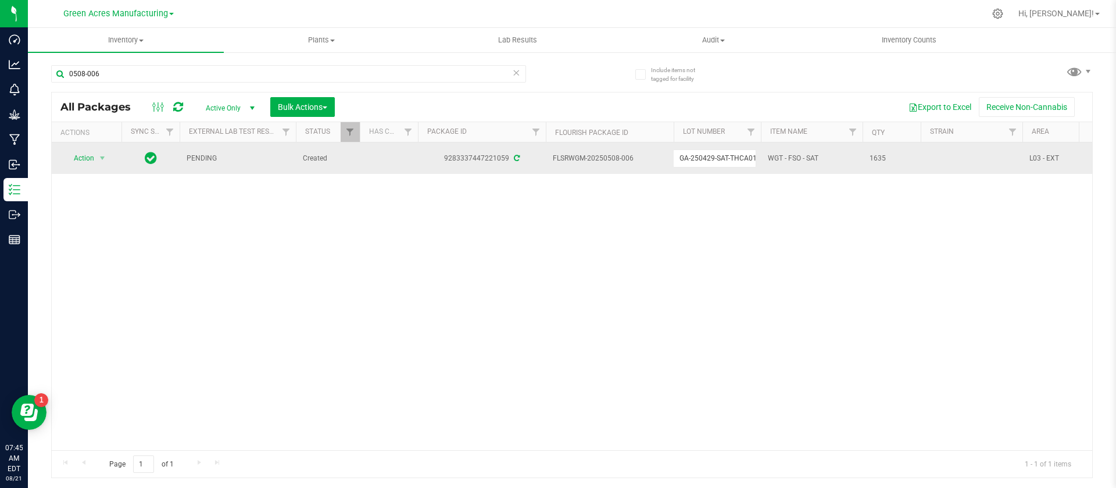
click at [714, 153] on input "GA-250429-SAT-THCA01-Jar 2" at bounding box center [714, 158] width 83 height 18
click at [877, 158] on span "1635" at bounding box center [892, 158] width 44 height 11
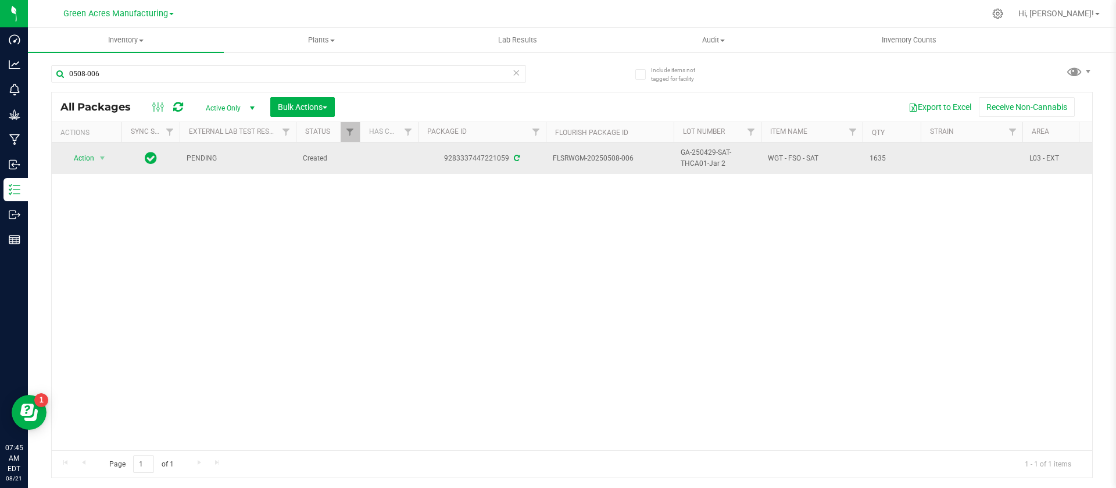
click at [877, 158] on span "1635" at bounding box center [892, 158] width 44 height 11
copy span "1635"
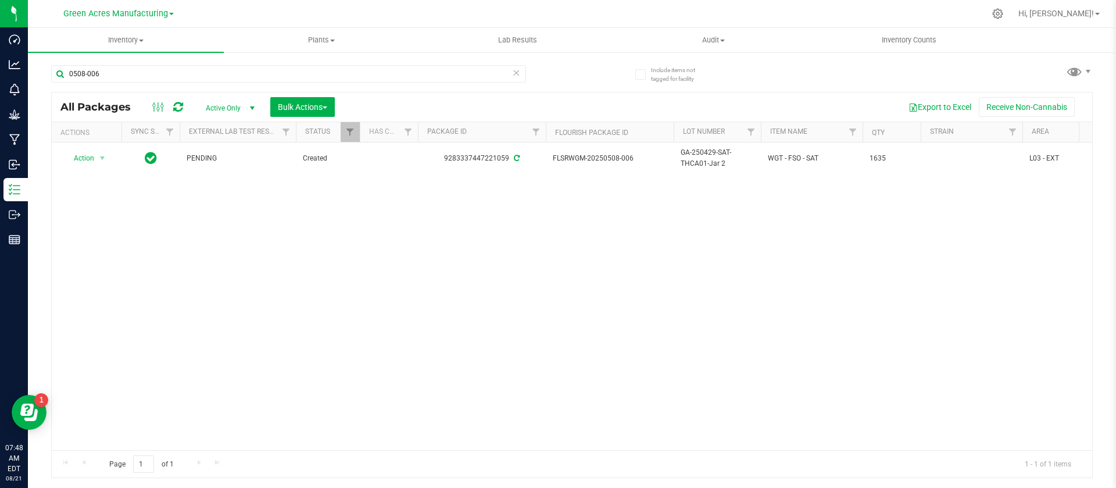
click at [789, 342] on div "Action Action Adjust qty Create package Edit attributes Global inventory Locate…" at bounding box center [572, 296] width 1041 height 308
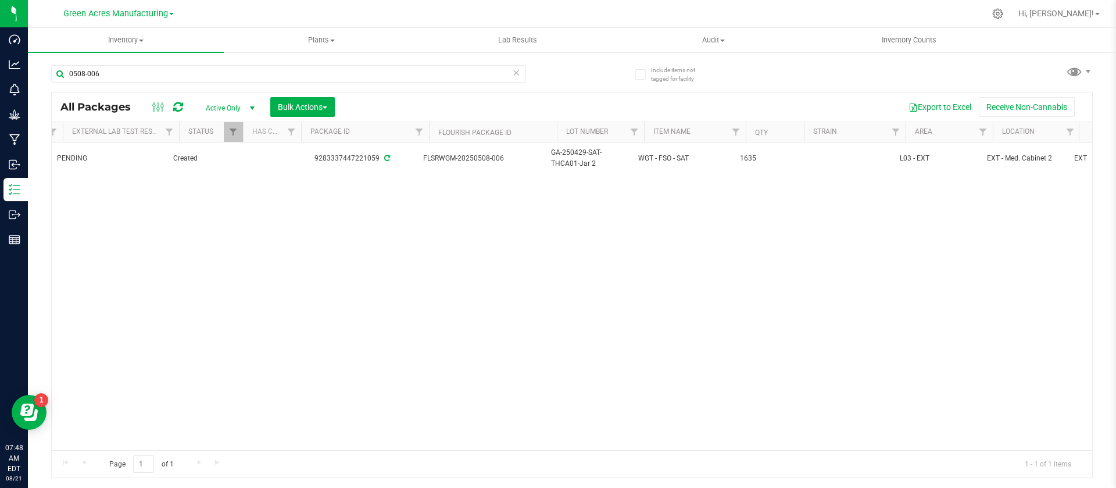
scroll to position [0, 133]
click at [228, 435] on div "Action Action Adjust qty Create package Edit attributes Global inventory Locate…" at bounding box center [572, 296] width 1041 height 308
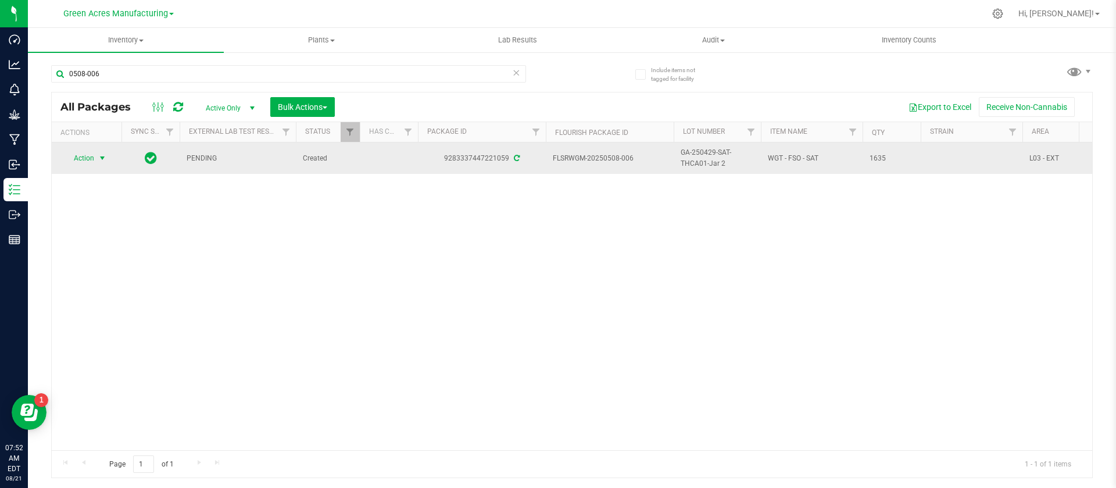
click at [88, 159] on span "Action" at bounding box center [78, 158] width 31 height 16
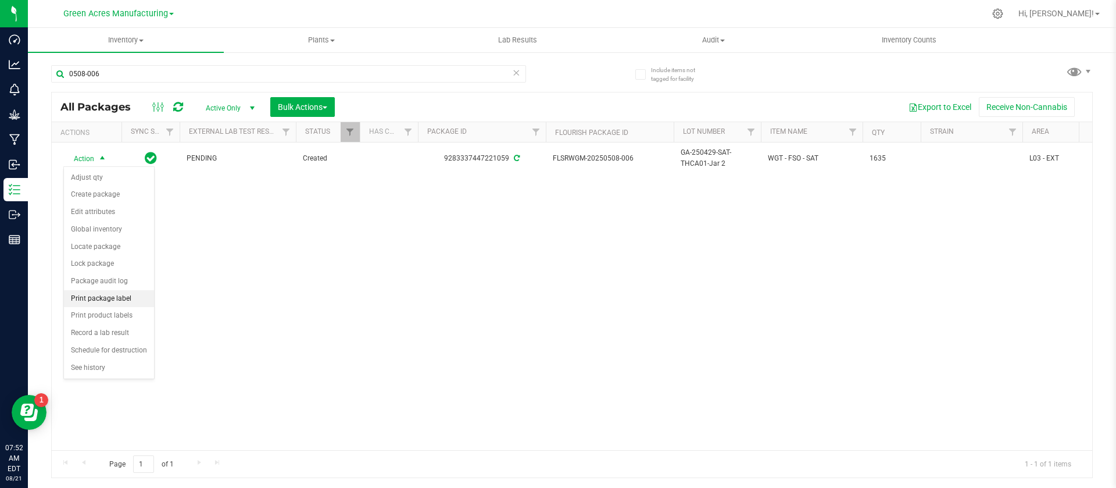
click at [129, 301] on li "Print package label" at bounding box center [109, 298] width 90 height 17
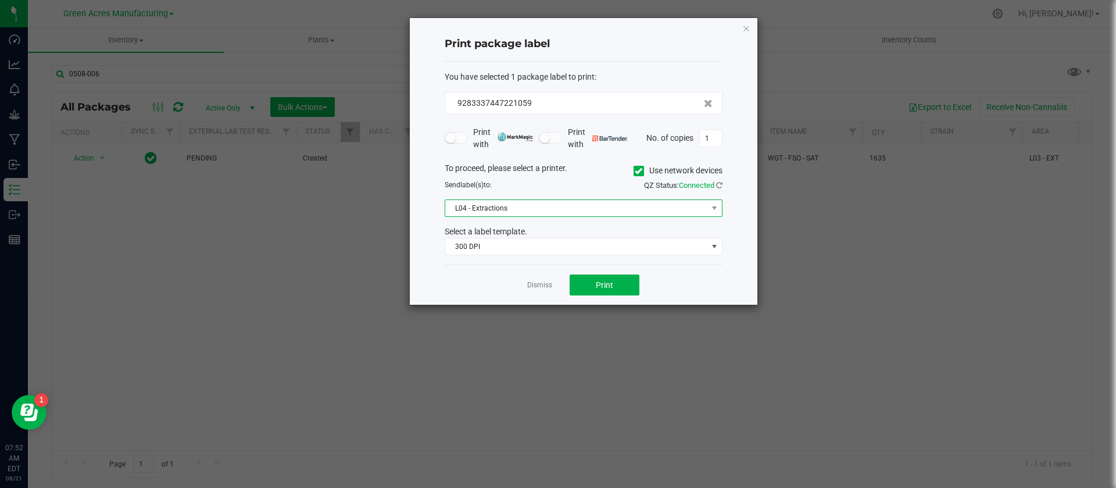
click at [542, 204] on span "L04 - Extractions" at bounding box center [576, 208] width 262 height 16
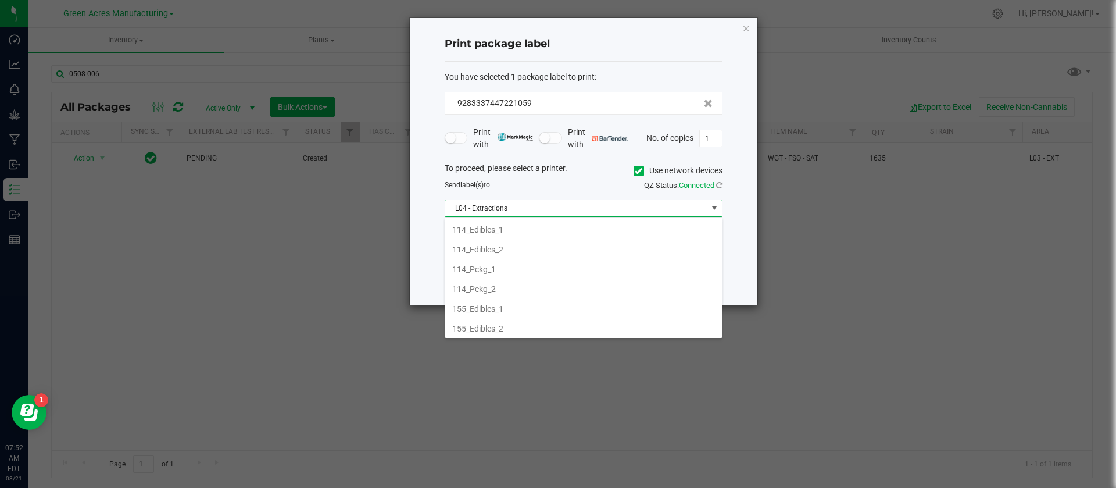
scroll to position [358, 0]
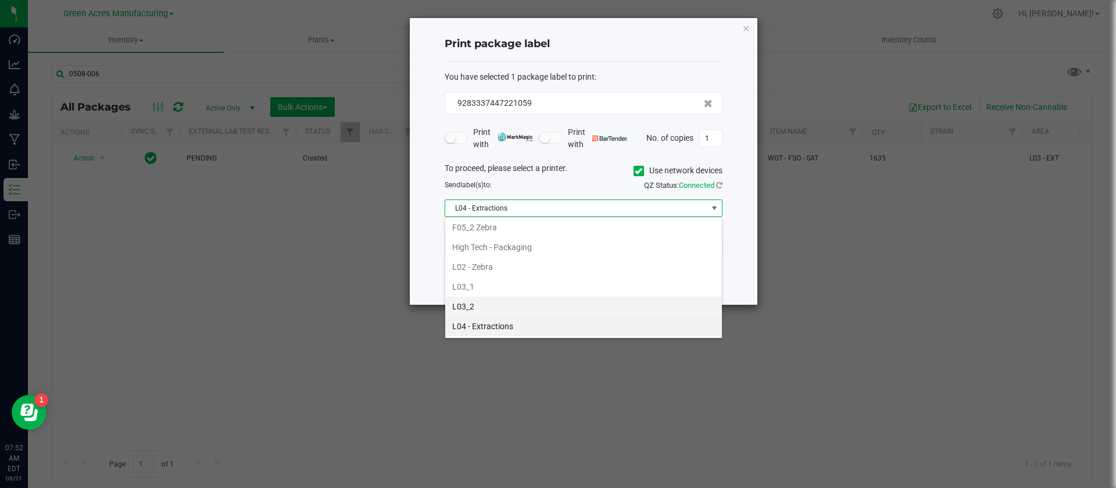
click at [655, 302] on li "L03_2" at bounding box center [583, 306] width 277 height 20
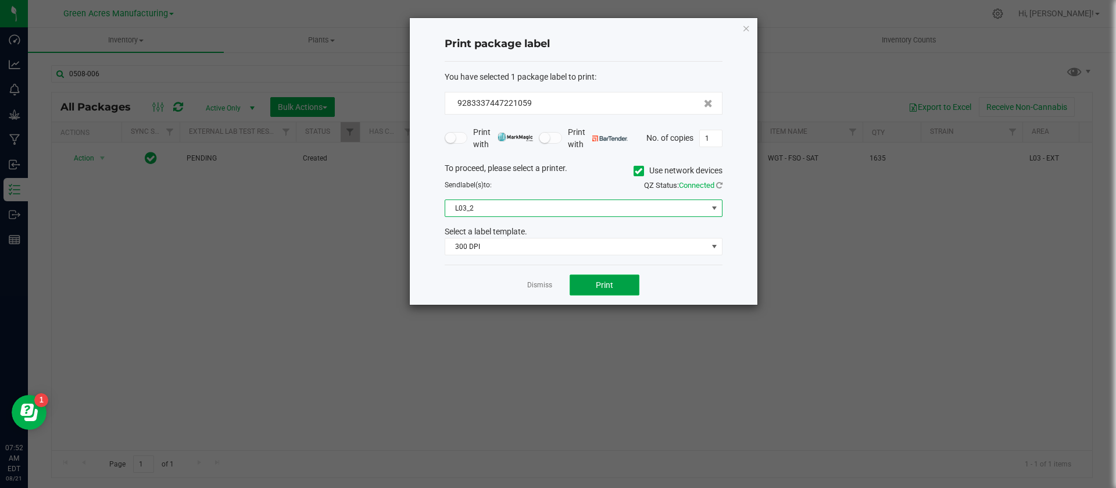
click at [623, 288] on button "Print" at bounding box center [605, 284] width 70 height 21
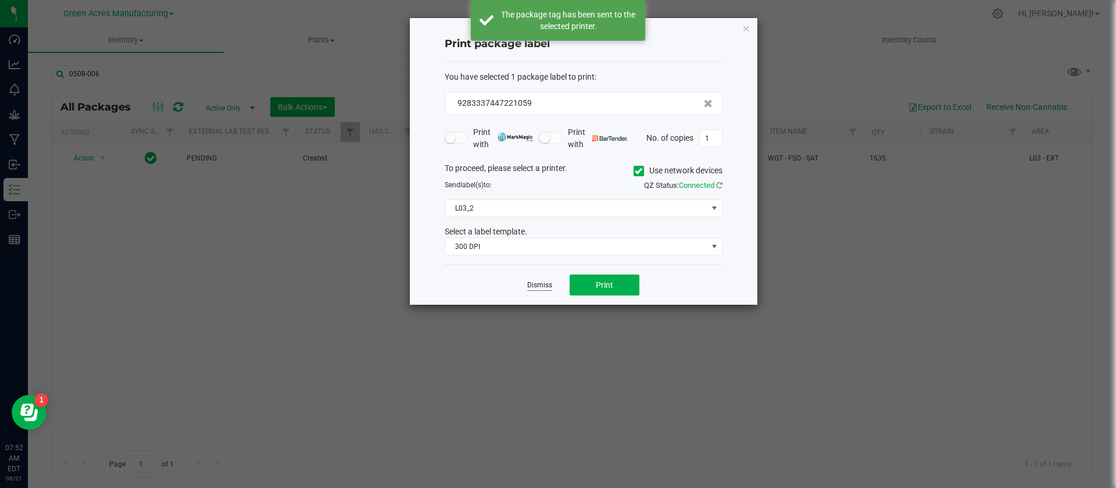
click at [535, 285] on link "Dismiss" at bounding box center [539, 285] width 25 height 10
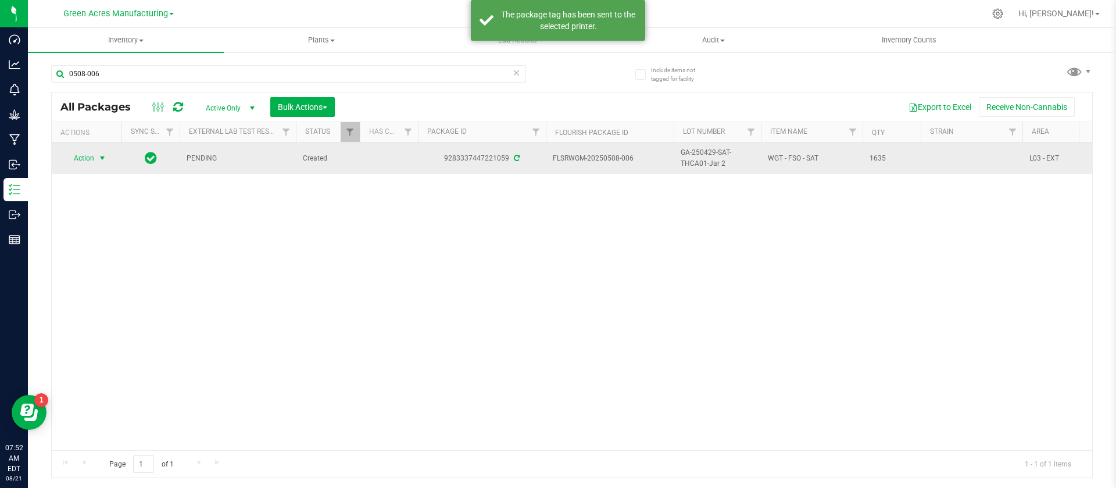
click at [82, 156] on span "Action" at bounding box center [78, 158] width 31 height 16
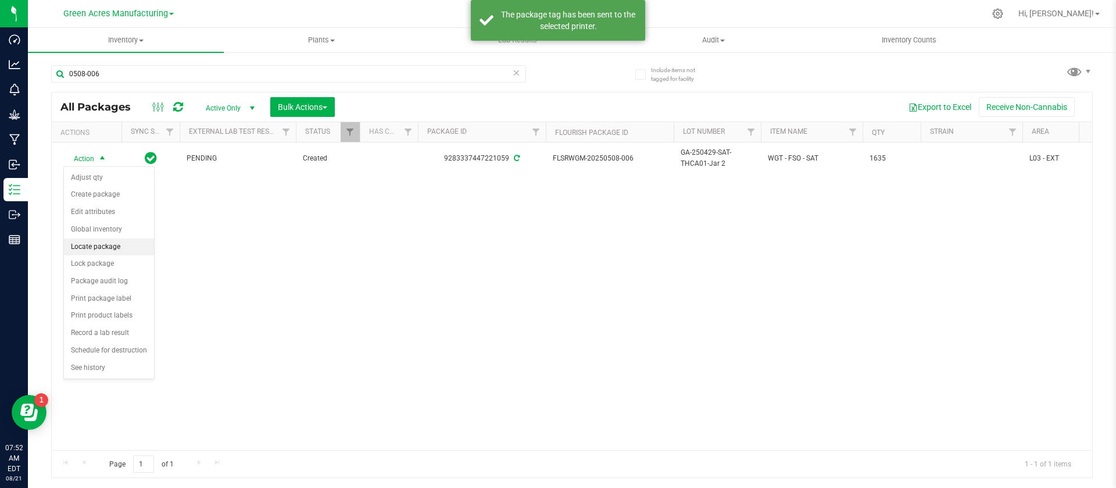
click at [106, 248] on li "Locate package" at bounding box center [109, 246] width 90 height 17
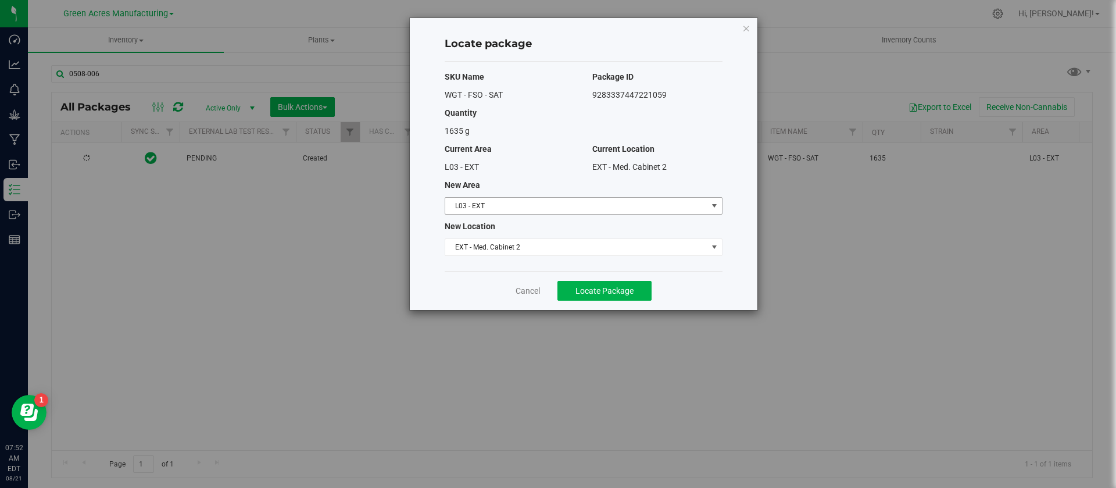
click at [531, 208] on span "L03 - EXT" at bounding box center [576, 206] width 262 height 16
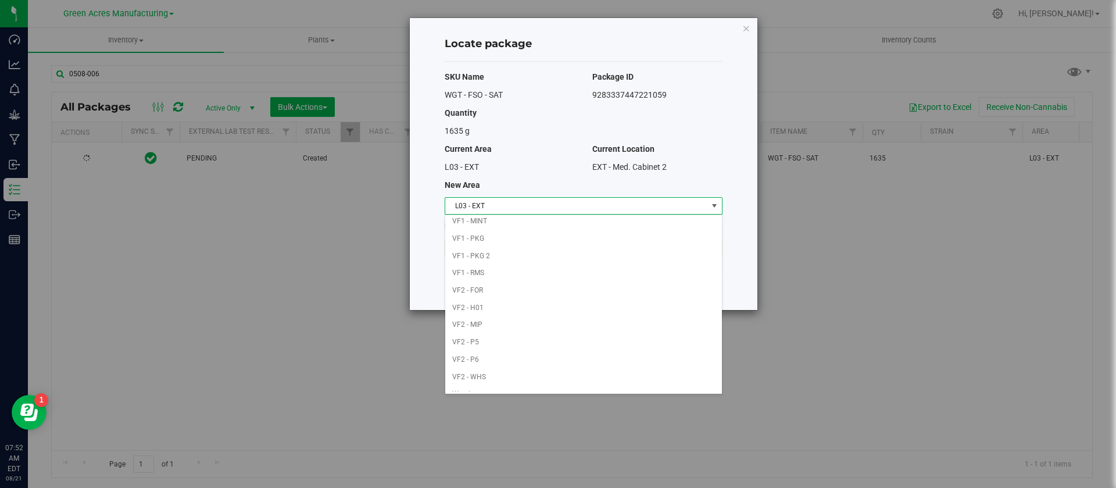
scroll to position [569, 0]
click at [474, 310] on li "VF2 - MIP" at bounding box center [583, 313] width 277 height 17
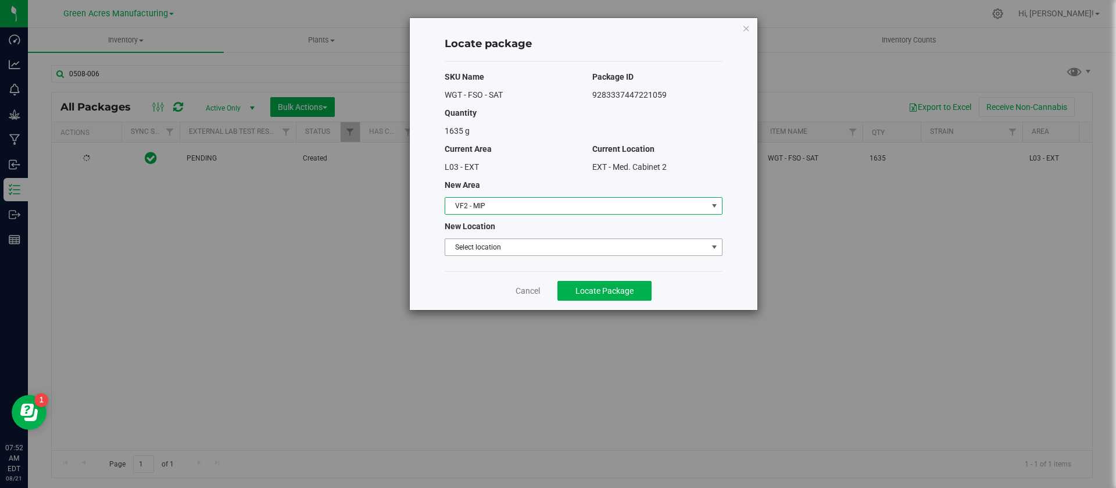
click at [493, 242] on span "Select location" at bounding box center [576, 247] width 262 height 16
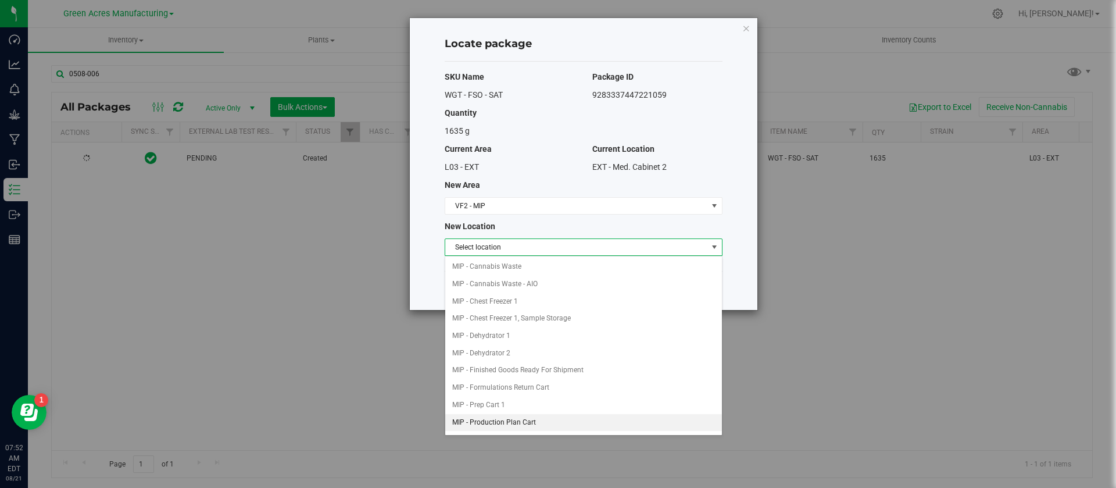
click at [525, 426] on li "MIP - Production Plan Cart" at bounding box center [583, 422] width 277 height 17
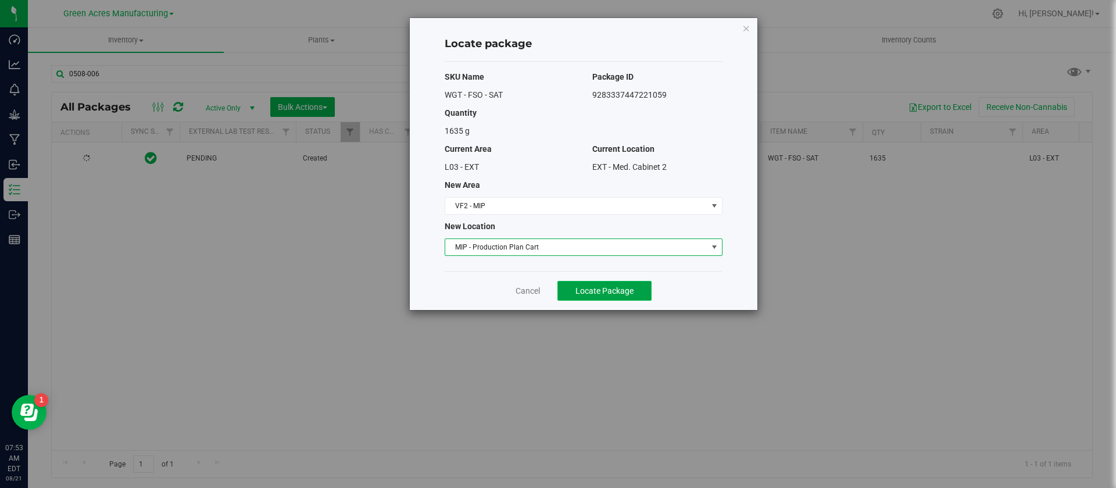
click at [586, 288] on span "Locate Package" at bounding box center [605, 290] width 58 height 9
